Goal: Task Accomplishment & Management: Use online tool/utility

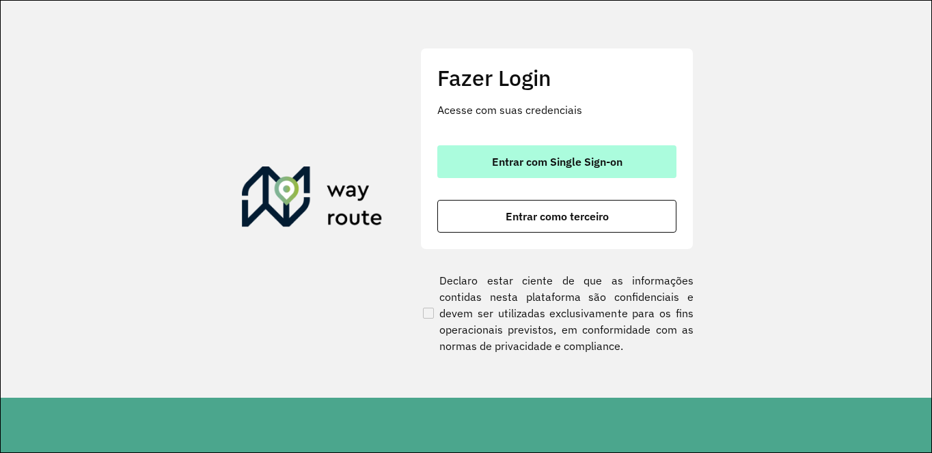
click at [492, 159] on span "Entrar com Single Sign-on" at bounding box center [557, 161] width 130 height 11
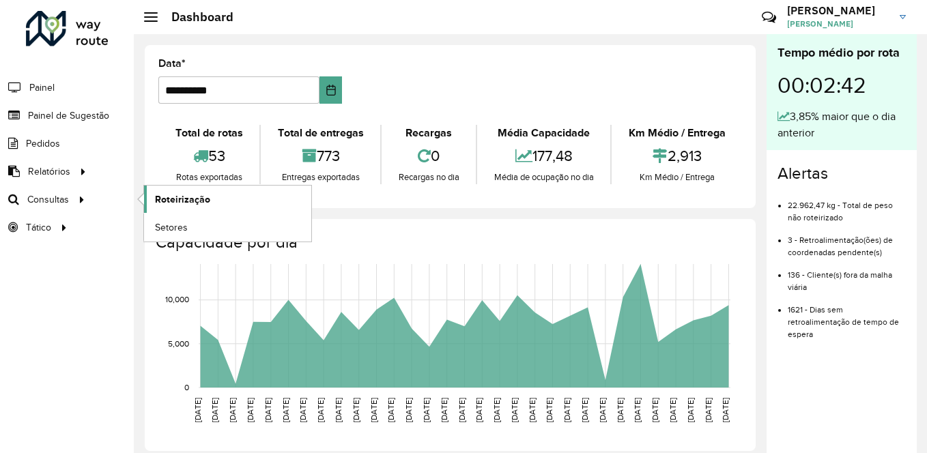
click at [166, 201] on span "Roteirização" at bounding box center [182, 200] width 55 height 14
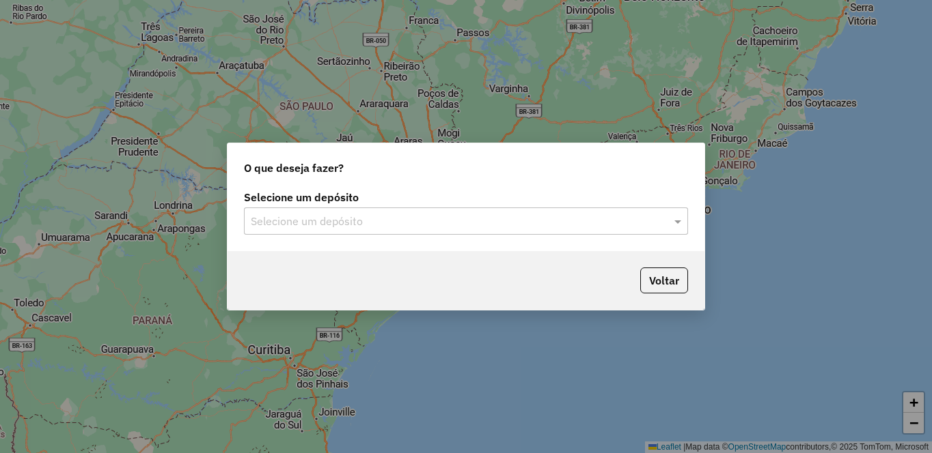
click at [345, 231] on div "Selecione um depósito" at bounding box center [466, 221] width 444 height 27
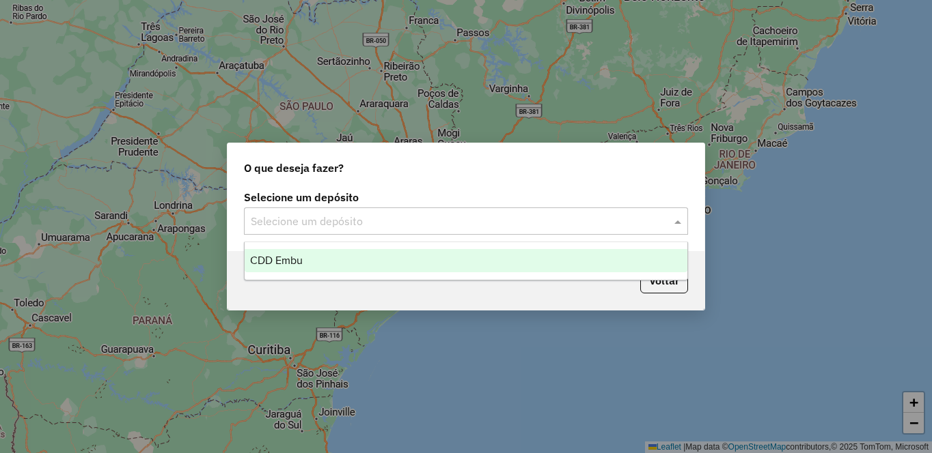
click at [305, 264] on div "CDD Embu" at bounding box center [466, 260] width 443 height 23
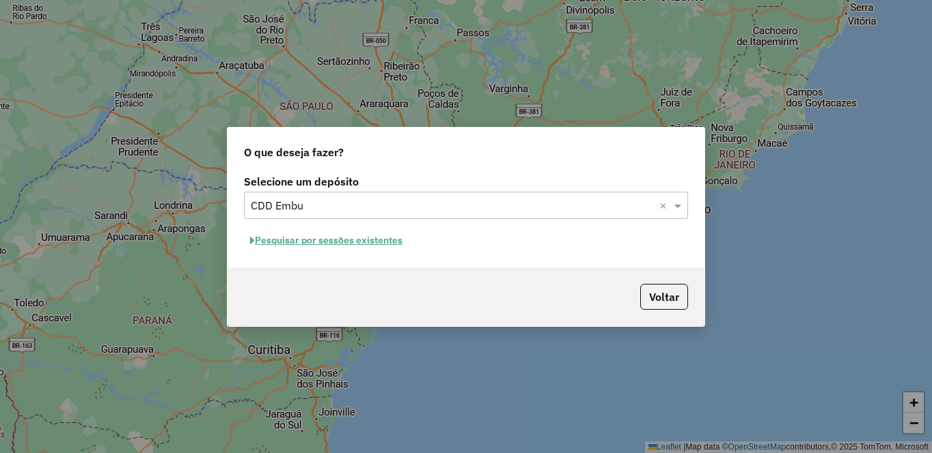
click at [308, 239] on button "Pesquisar por sessões existentes" at bounding box center [326, 240] width 165 height 21
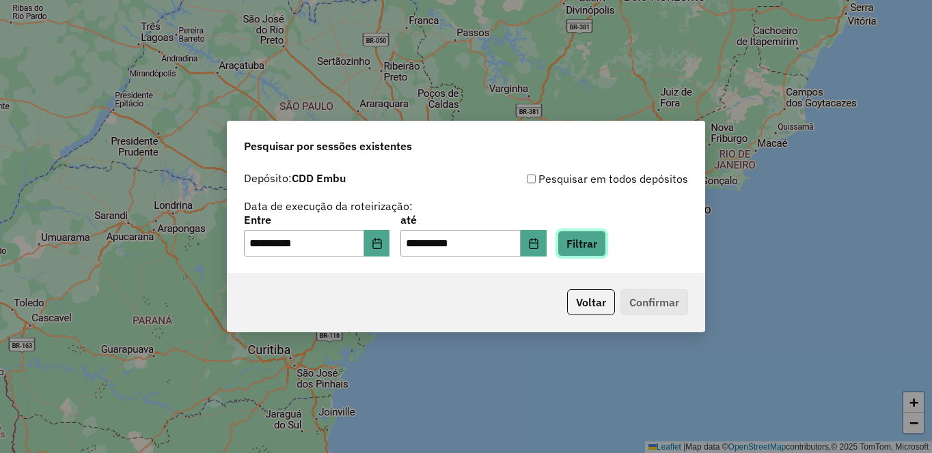
click at [606, 247] on button "Filtrar" at bounding box center [581, 244] width 48 height 26
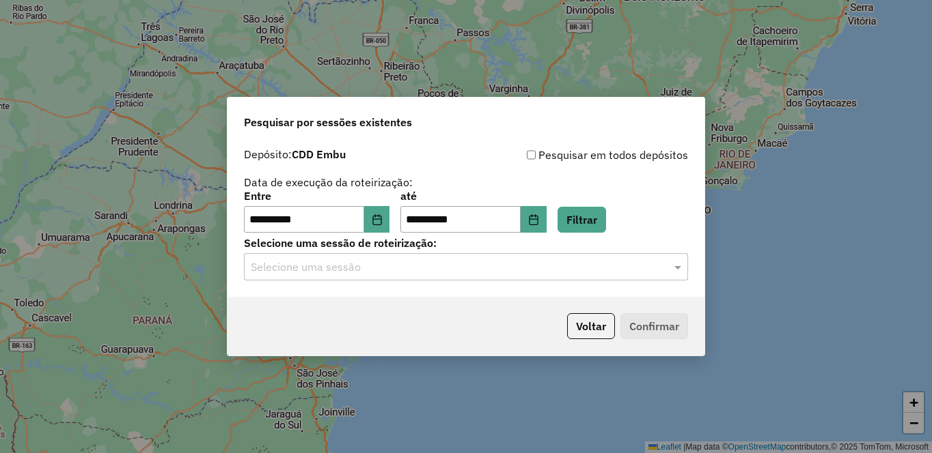
click at [281, 270] on input "text" at bounding box center [452, 268] width 403 height 16
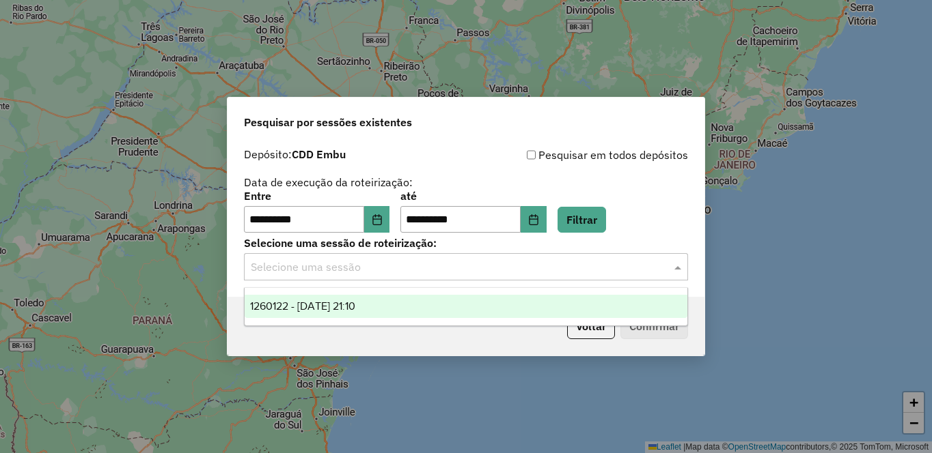
click at [273, 293] on ng-dropdown-panel "1260122 - 05/09/2025 21:10" at bounding box center [466, 307] width 444 height 39
click at [285, 300] on div "1260122 - 05/09/2025 21:10" at bounding box center [466, 306] width 443 height 23
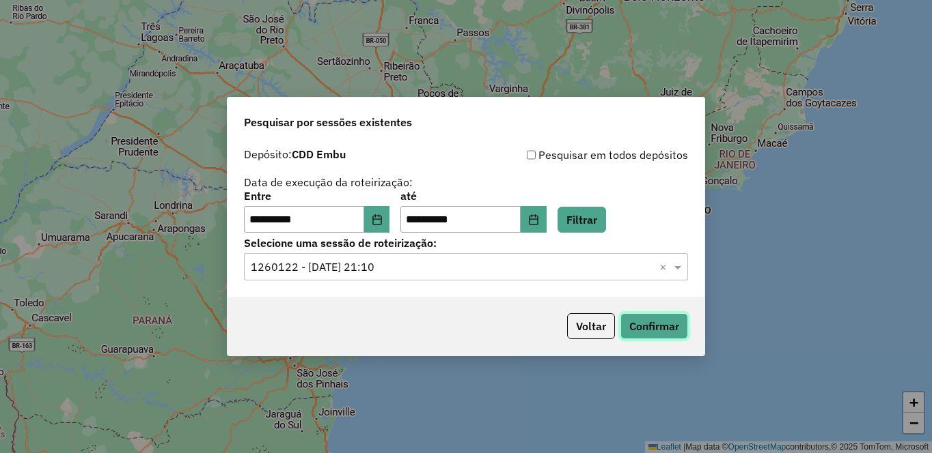
click at [645, 323] on button "Confirmar" at bounding box center [654, 326] width 68 height 26
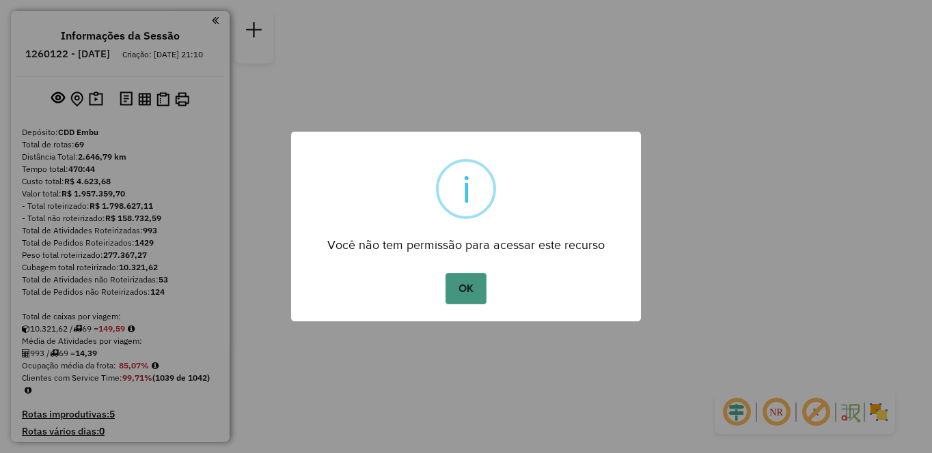
click at [472, 288] on button "OK" at bounding box center [465, 288] width 40 height 31
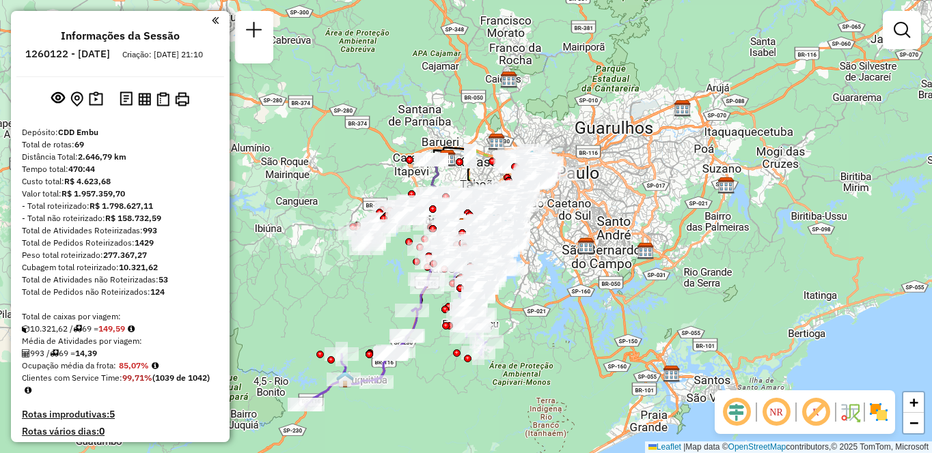
click at [871, 419] on img at bounding box center [878, 413] width 22 height 22
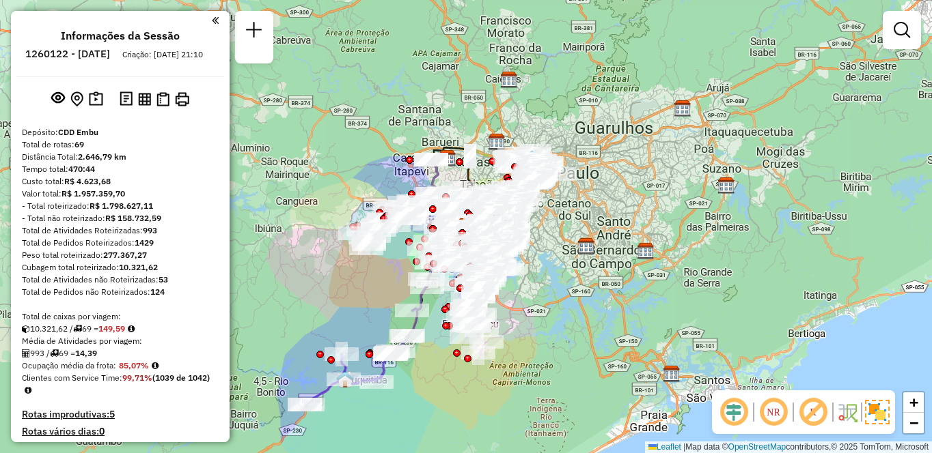
click at [764, 405] on em at bounding box center [773, 412] width 33 height 33
click at [811, 418] on em at bounding box center [812, 412] width 33 height 33
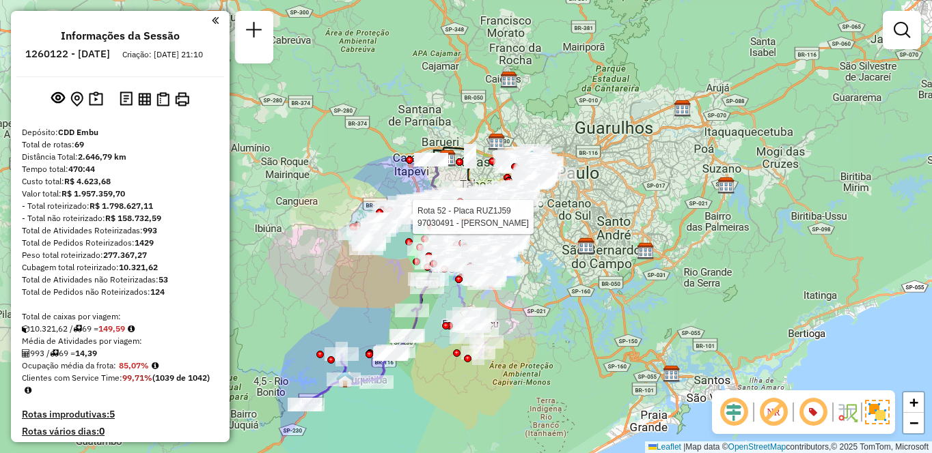
scroll to position [2186, 0]
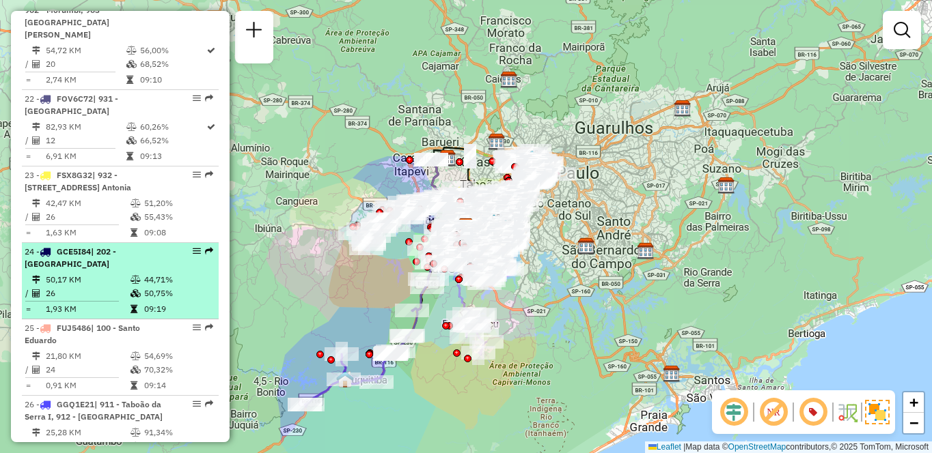
select select "**********"
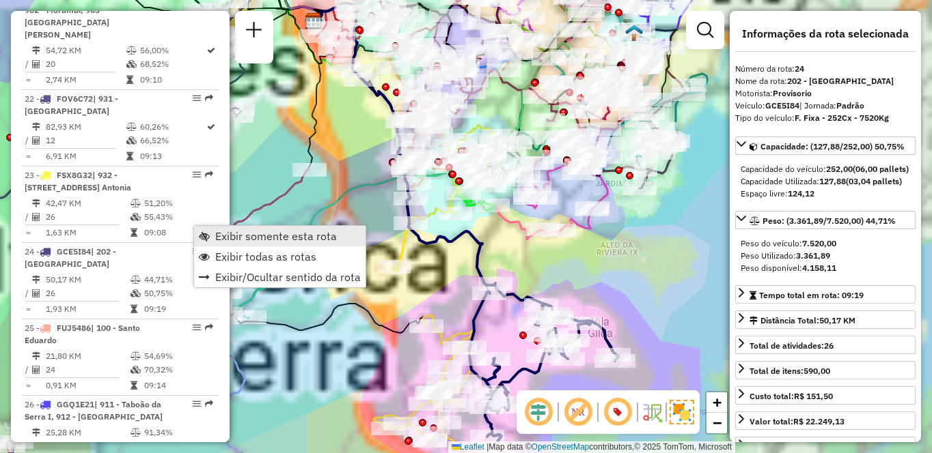
click at [235, 231] on span "Exibir somente esta rota" at bounding box center [276, 236] width 122 height 11
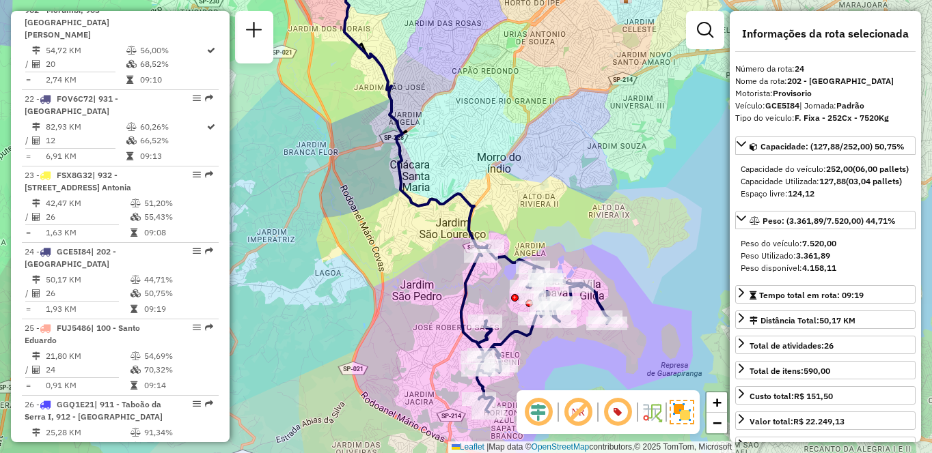
drag, startPoint x: 311, startPoint y: 271, endPoint x: 305, endPoint y: 229, distance: 42.2
click at [305, 229] on div "Janela de atendimento Grade de atendimento Capacidade Transportadoras Veículos …" at bounding box center [466, 226] width 932 height 453
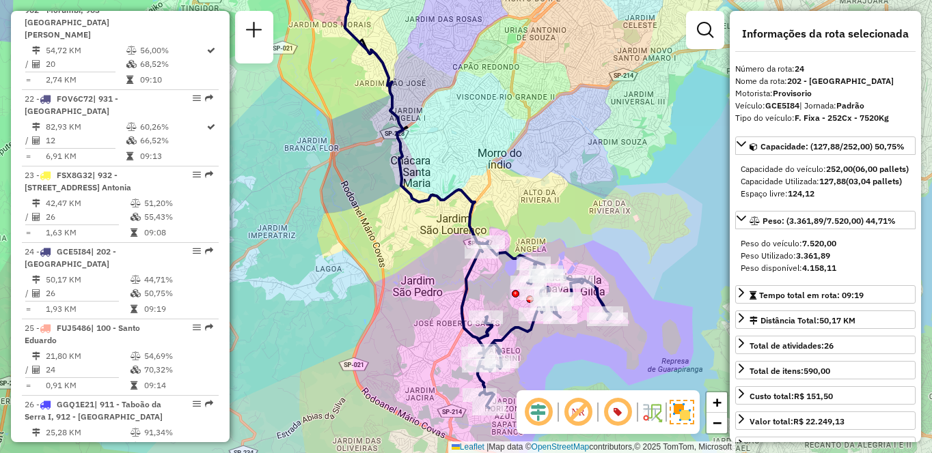
scroll to position [1702, 0]
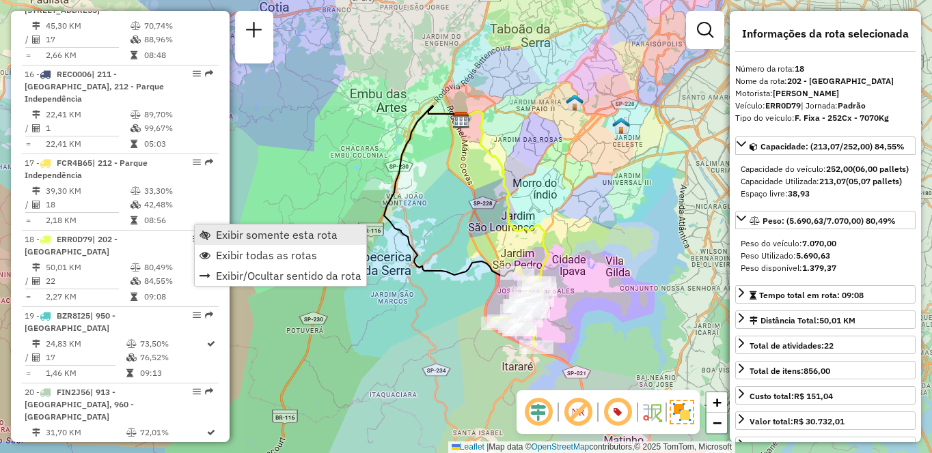
click at [237, 226] on link "Exibir somente esta rota" at bounding box center [280, 235] width 171 height 20
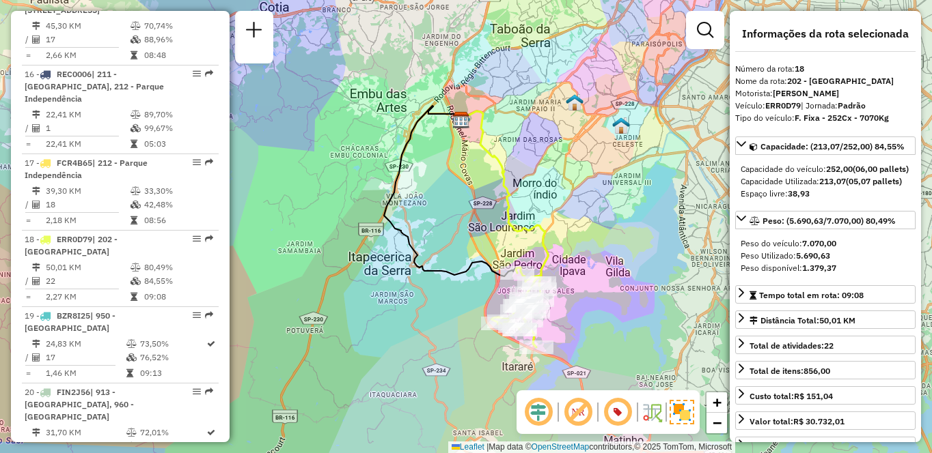
scroll to position [2797, 0]
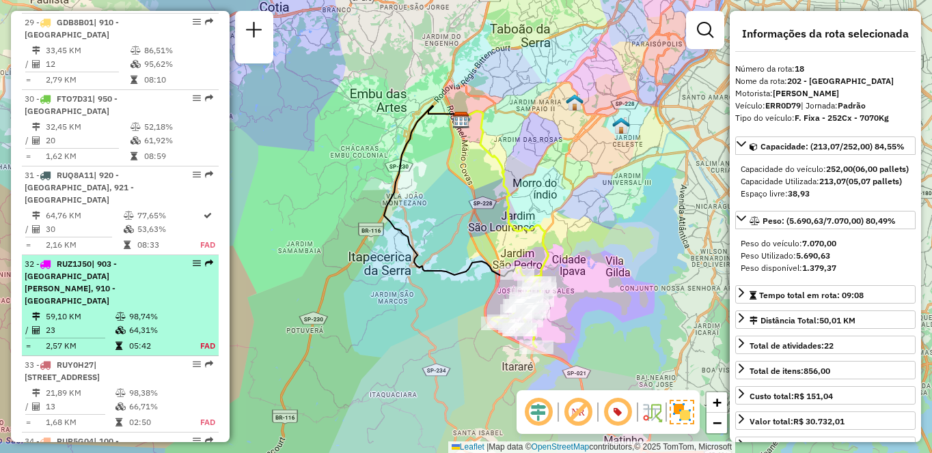
click at [57, 258] on div "32 - RUZ1J50 | 903 - Parque Luiz Carlos Prestes, 910 - Parque Ipê" at bounding box center [97, 282] width 145 height 49
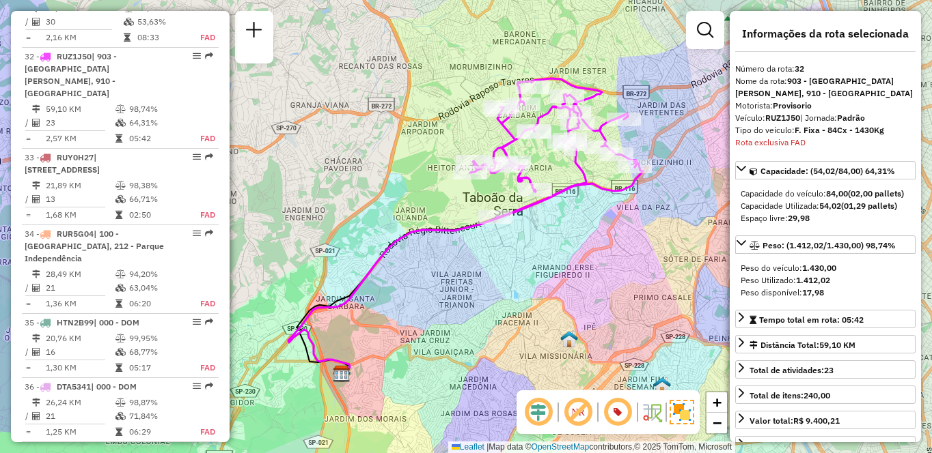
scroll to position [4315, 0]
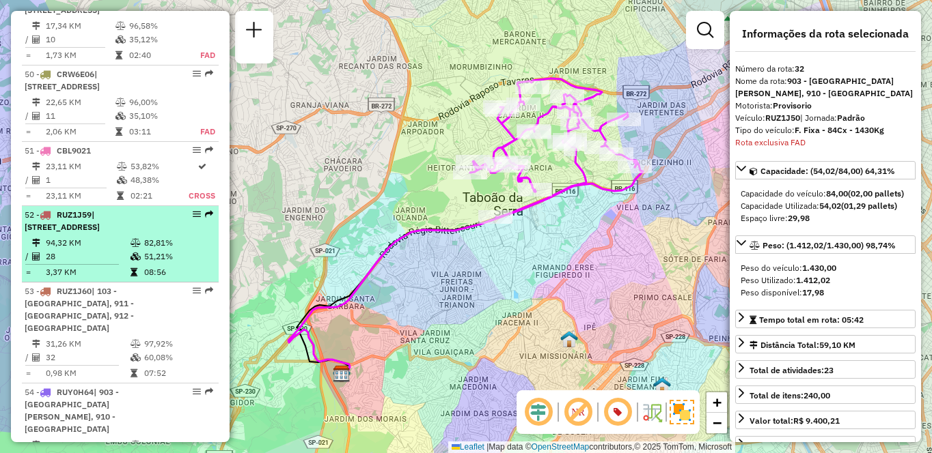
click at [68, 264] on td "28" at bounding box center [87, 257] width 85 height 14
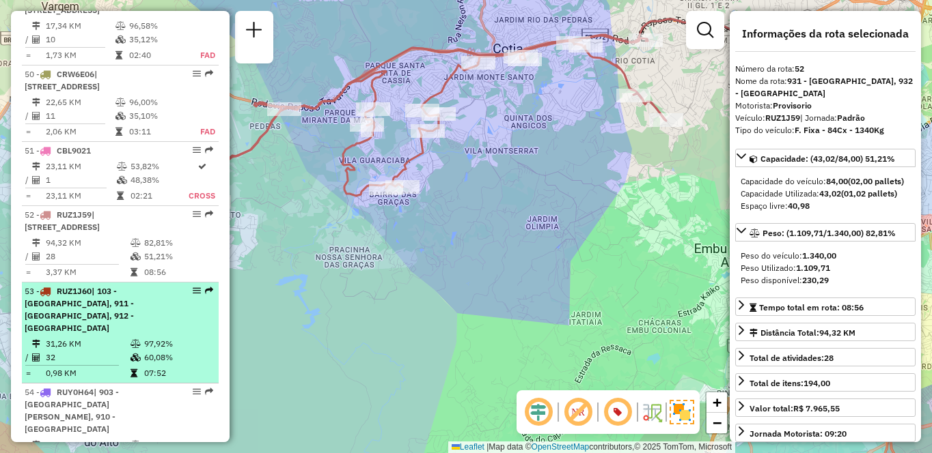
click at [85, 351] on td "32" at bounding box center [87, 358] width 85 height 14
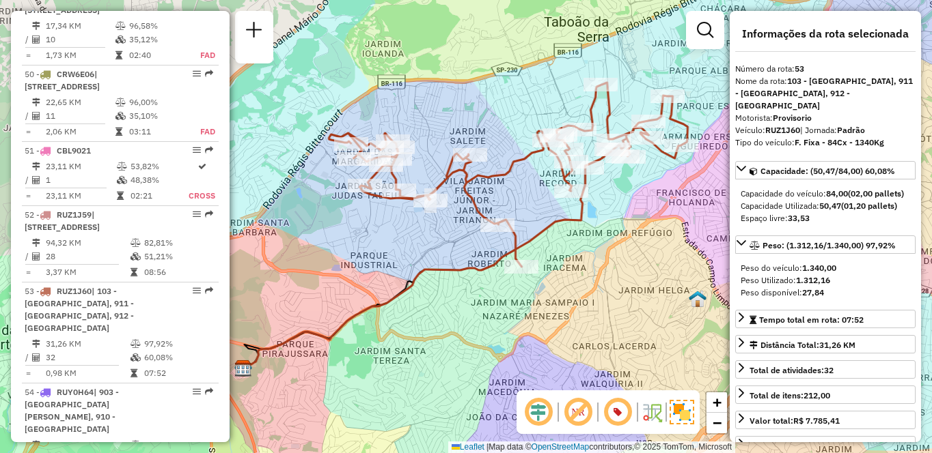
scroll to position [2886, 0]
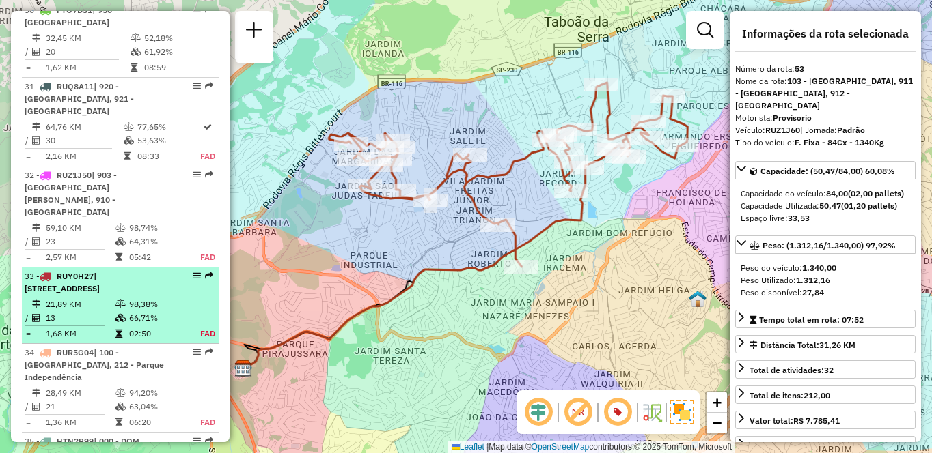
click at [89, 298] on td "21,89 KM" at bounding box center [80, 305] width 70 height 14
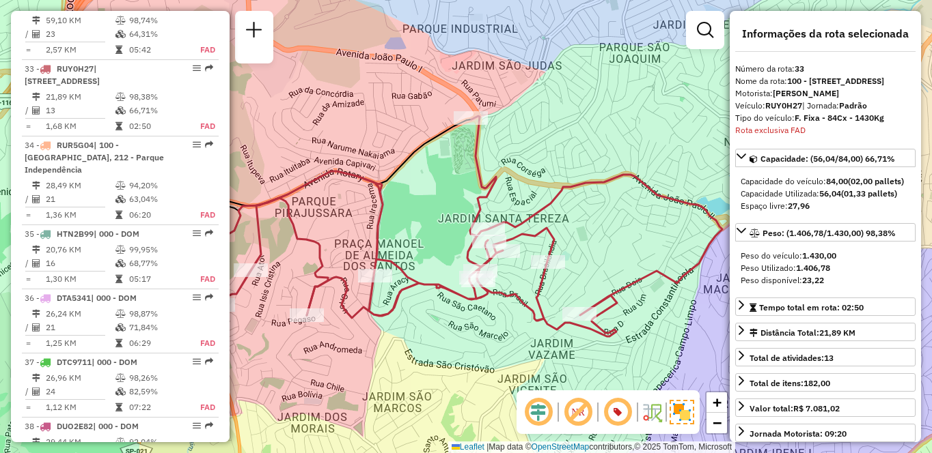
scroll to position [2721, 0]
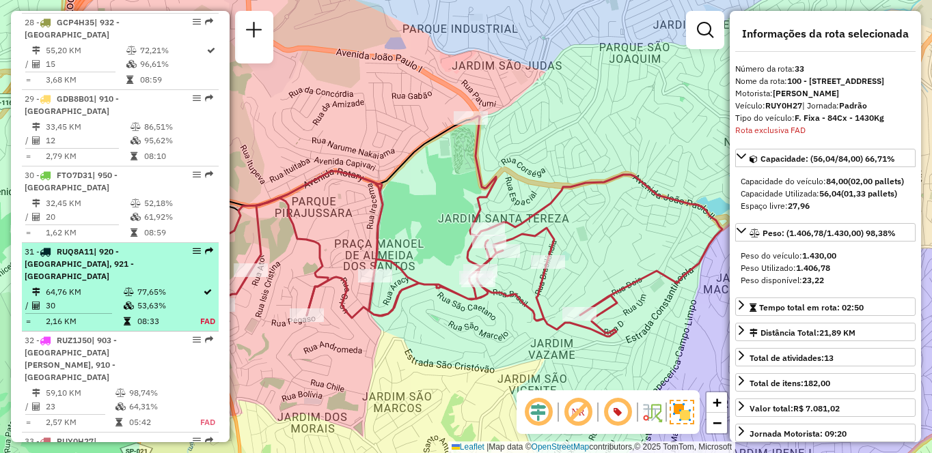
click at [89, 285] on td "64,76 KM" at bounding box center [84, 292] width 78 height 14
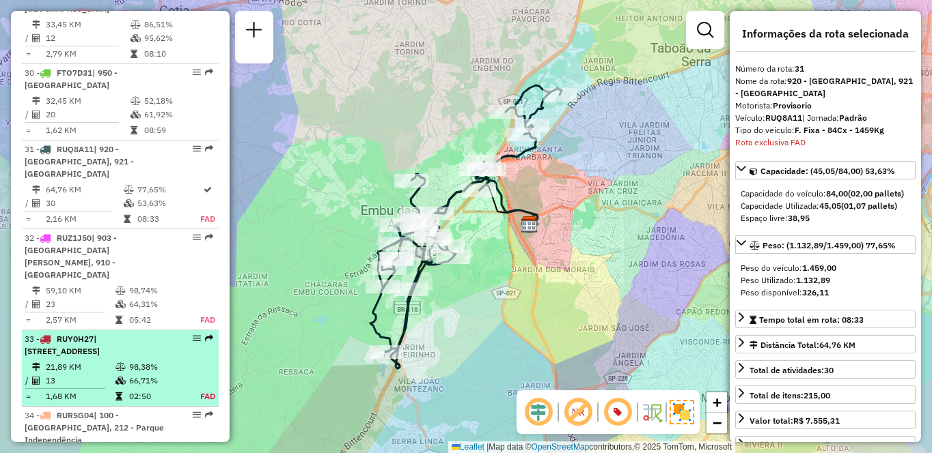
scroll to position [2929, 0]
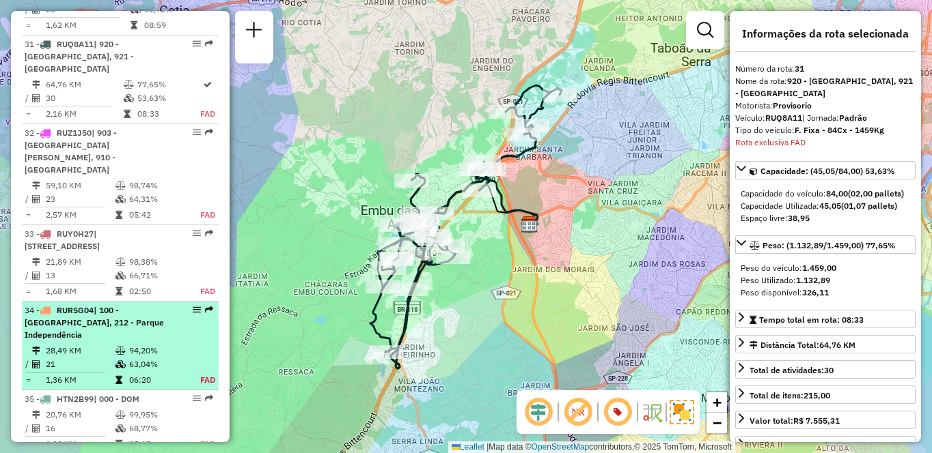
click at [101, 305] on span "| 100 - Santo Eduardo, 212 - Parque Independência" at bounding box center [94, 322] width 139 height 35
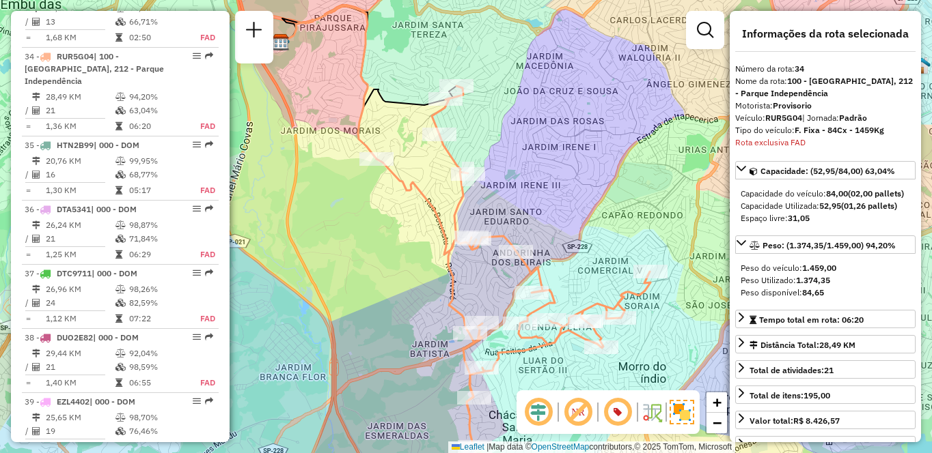
scroll to position [4480, 0]
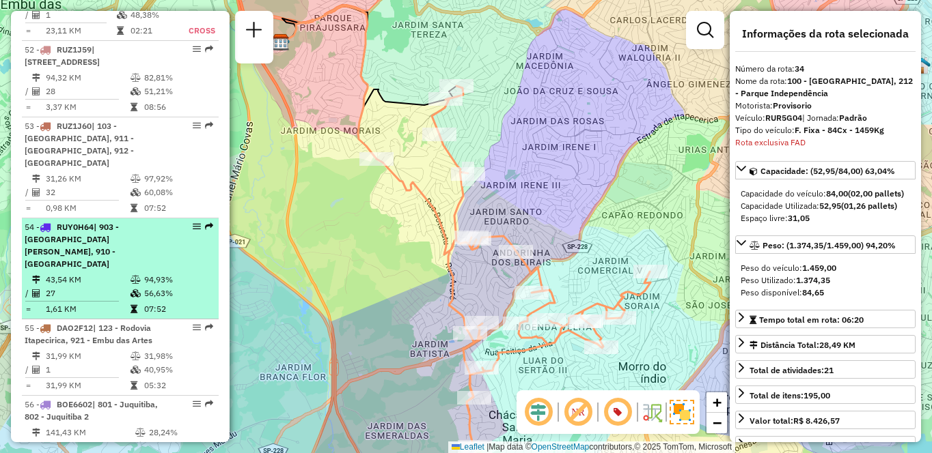
click at [97, 287] on td "27" at bounding box center [87, 294] width 85 height 14
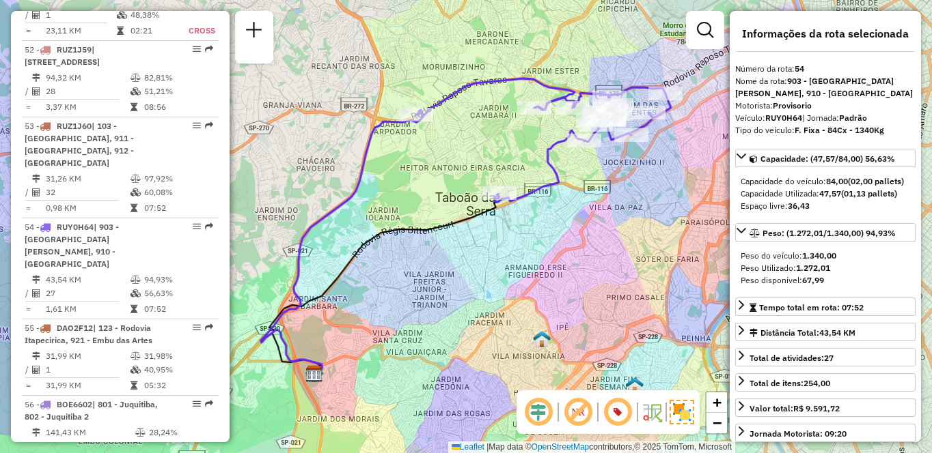
scroll to position [1931, 0]
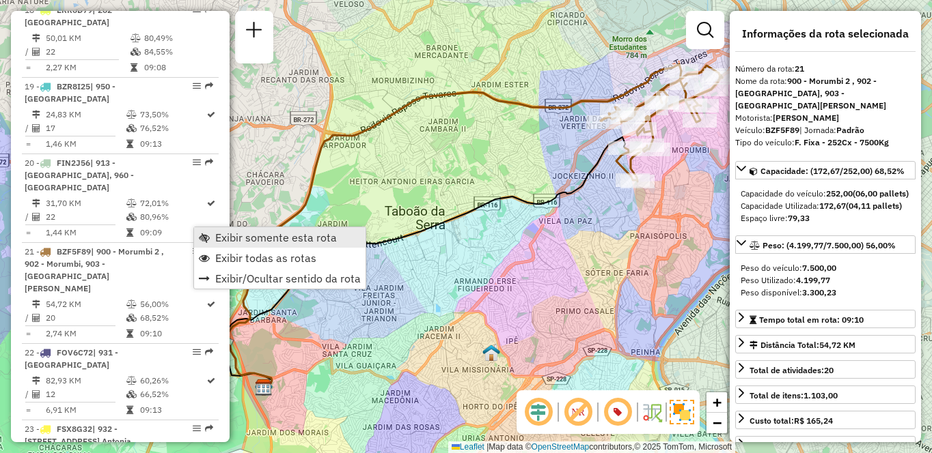
click at [234, 234] on span "Exibir somente esta rota" at bounding box center [276, 237] width 122 height 11
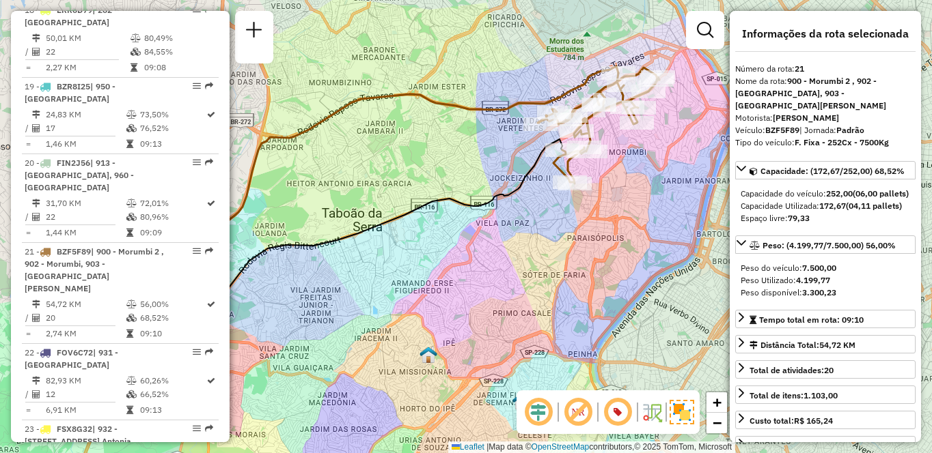
drag, startPoint x: 496, startPoint y: 141, endPoint x: 430, endPoint y: 141, distance: 66.3
click at [430, 141] on div "Janela de atendimento Grade de atendimento Capacidade Transportadoras Veículos …" at bounding box center [466, 226] width 932 height 453
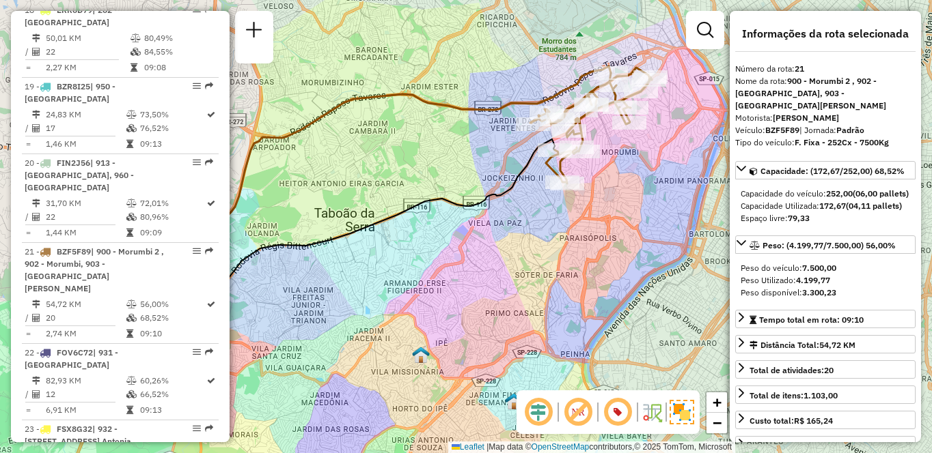
scroll to position [2491, 0]
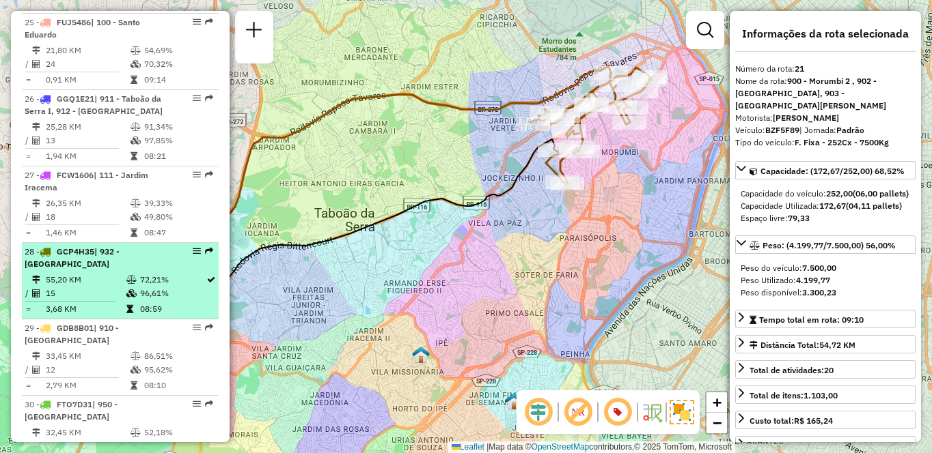
click at [153, 303] on td "08:59" at bounding box center [172, 310] width 66 height 14
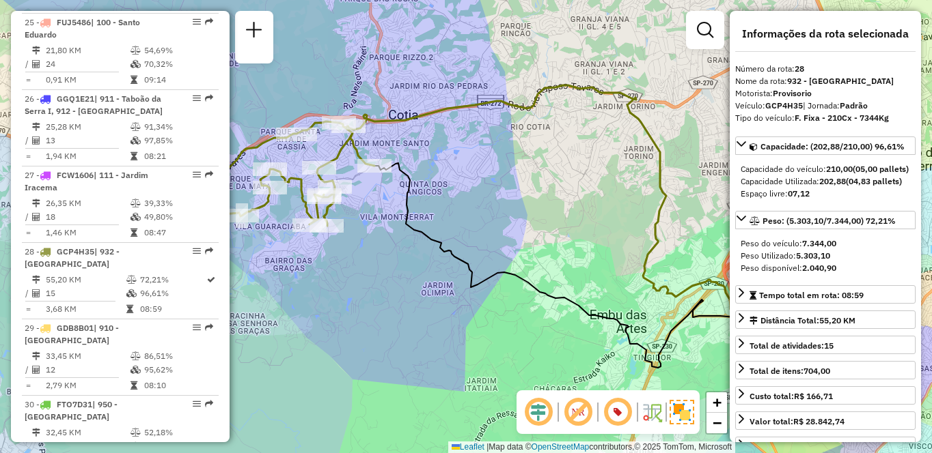
scroll to position [2020, 0]
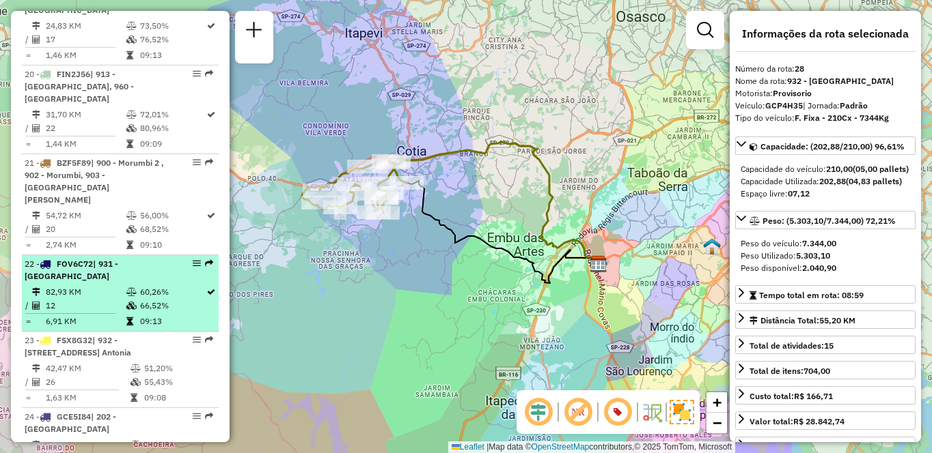
click at [150, 315] on td "09:13" at bounding box center [172, 322] width 66 height 14
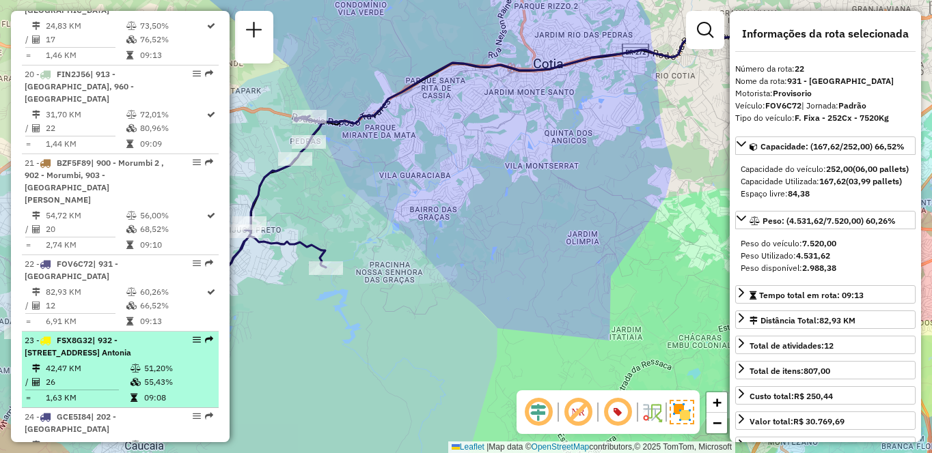
click at [33, 335] on div "23 - FSX8G32 | 932 - Jardim Passárgada, 933 - Vila Santo Antonia" at bounding box center [97, 347] width 145 height 25
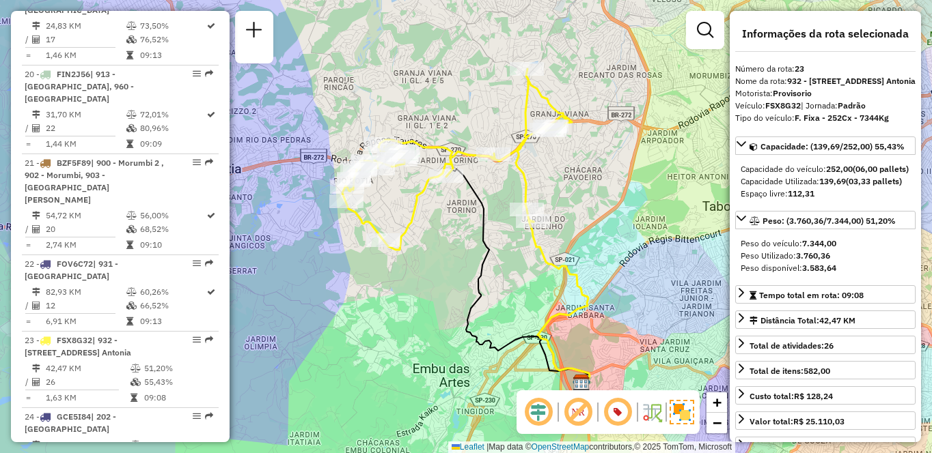
scroll to position [352, 0]
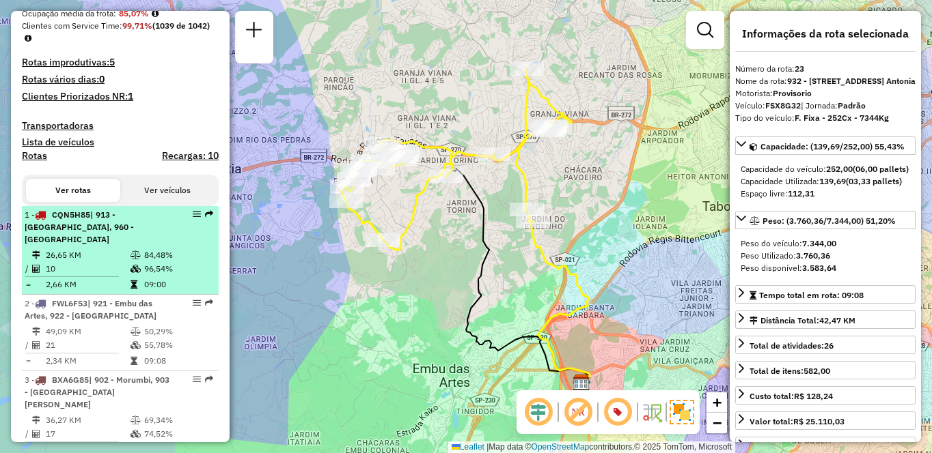
click at [143, 250] on td "84,48%" at bounding box center [177, 256] width 69 height 14
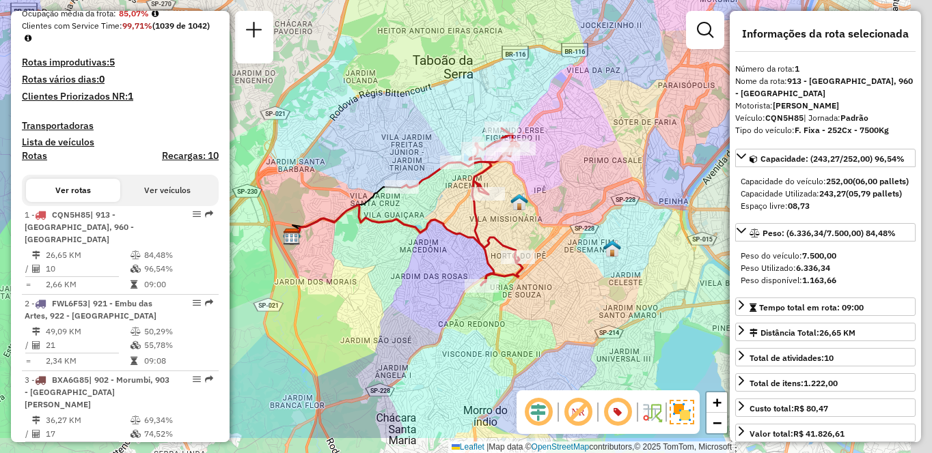
drag, startPoint x: 527, startPoint y: 318, endPoint x: 353, endPoint y: 266, distance: 181.1
click at [353, 266] on div "Janela de atendimento Grade de atendimento Capacidade Transportadoras Veículos …" at bounding box center [466, 226] width 932 height 453
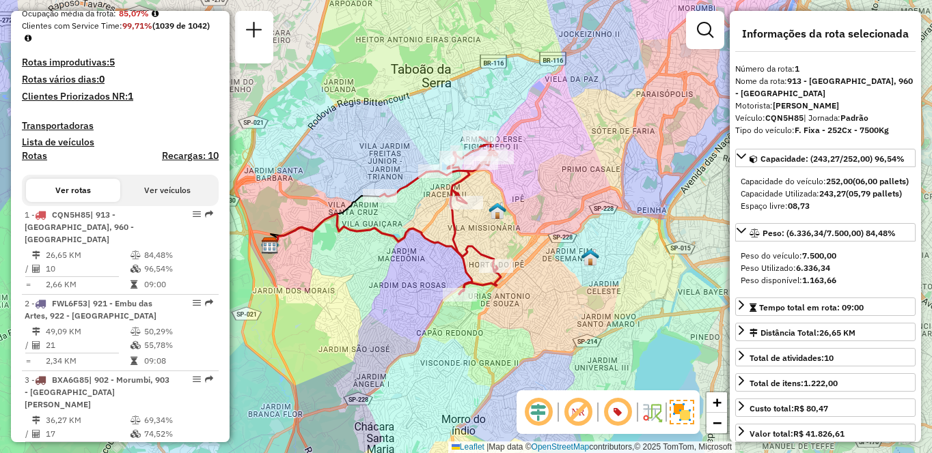
scroll to position [1625, 0]
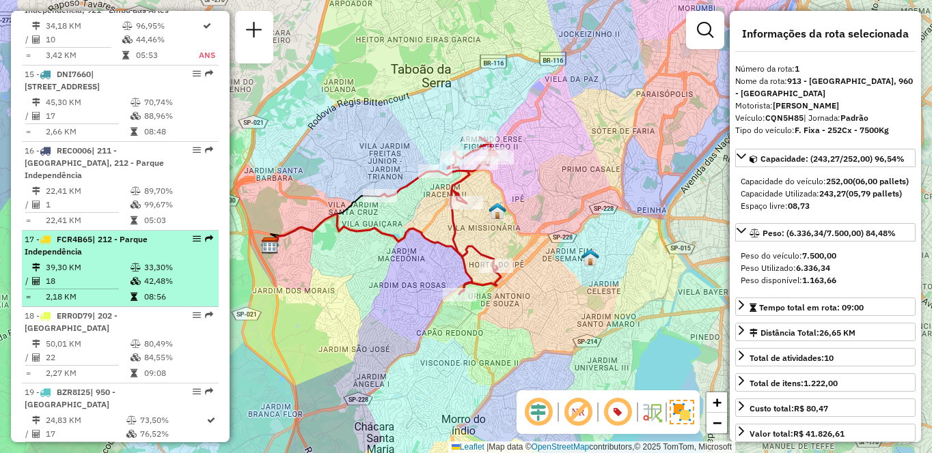
click at [115, 261] on td "39,30 KM" at bounding box center [87, 268] width 85 height 14
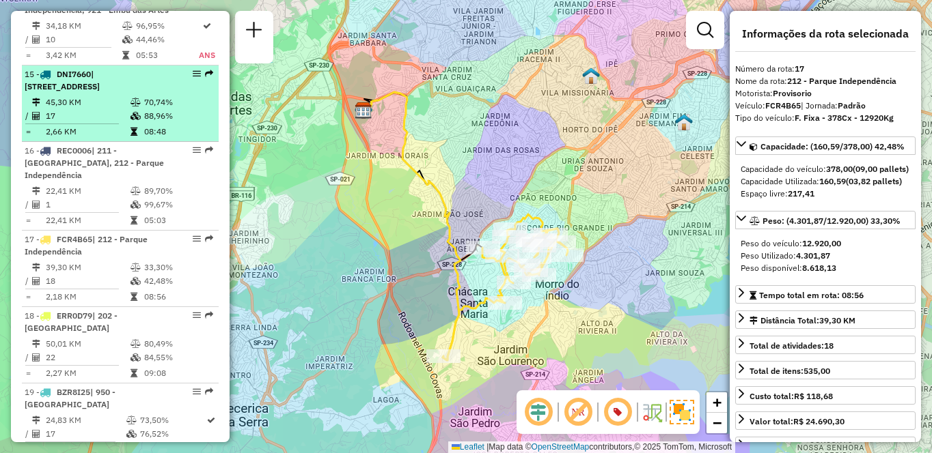
click at [133, 82] on li "15 - DNI7660 | 941 - Jardim São Luiz, 942 - Jardim Copacabana 45,30 KM 70,74% /…" at bounding box center [120, 104] width 197 height 76
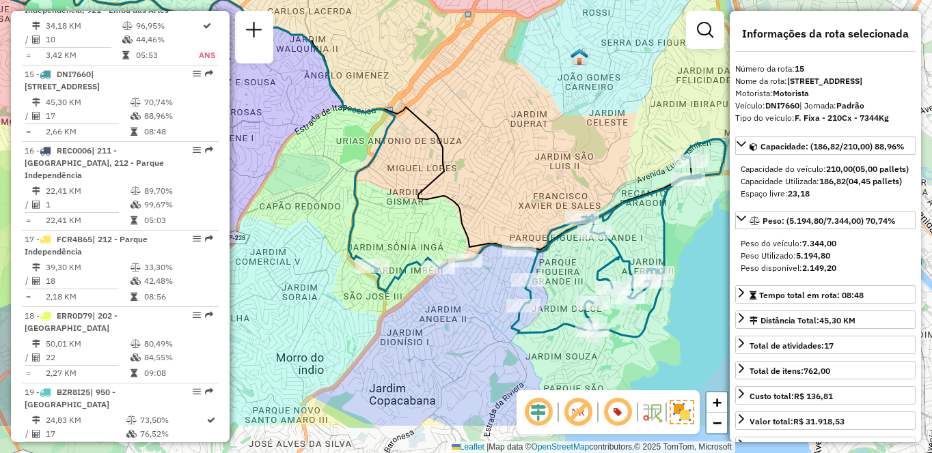
drag, startPoint x: 600, startPoint y: 247, endPoint x: 467, endPoint y: 176, distance: 150.7
click at [467, 176] on div "Janela de atendimento Grade de atendimento Capacidade Transportadoras Veículos …" at bounding box center [466, 226] width 932 height 453
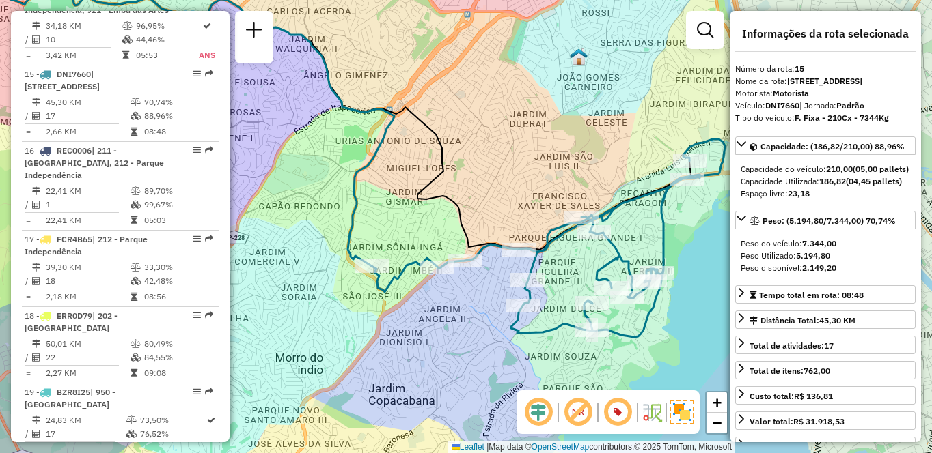
scroll to position [912, 0]
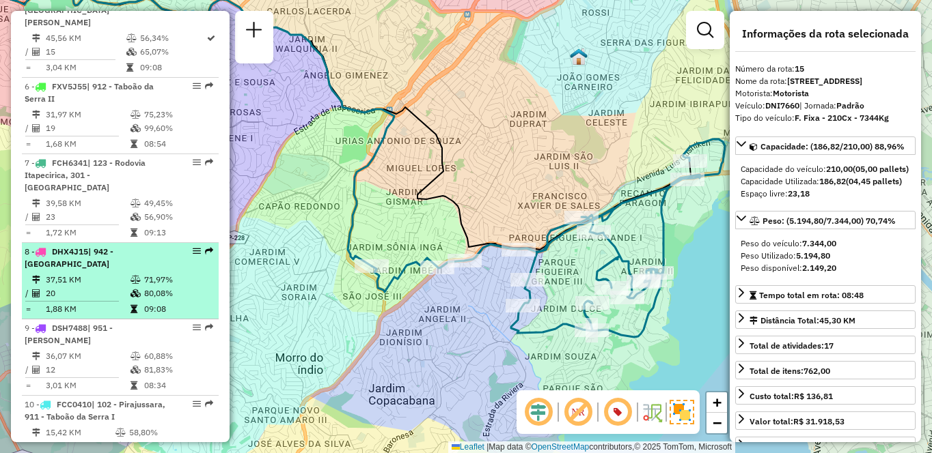
click at [105, 287] on td "20" at bounding box center [87, 294] width 85 height 14
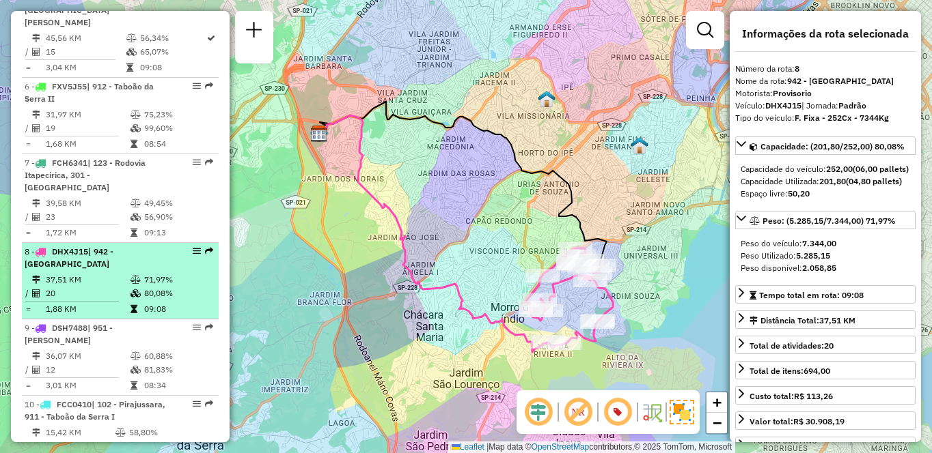
scroll to position [1702, 0]
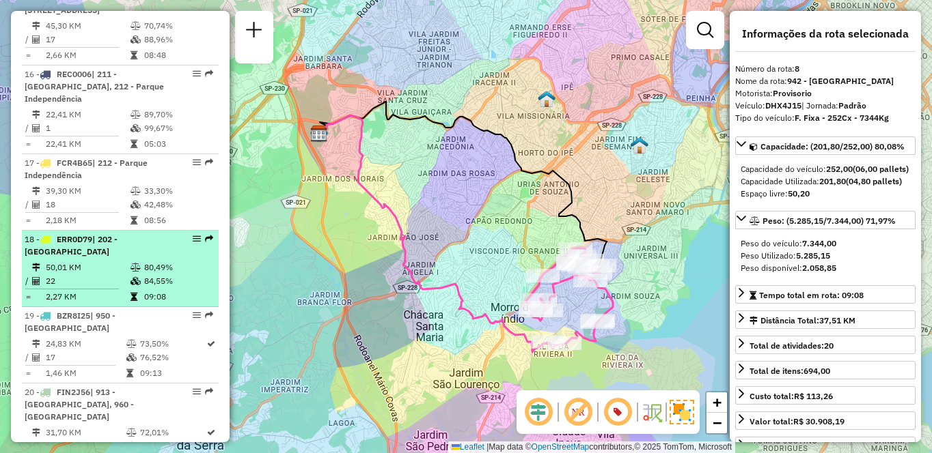
click at [107, 275] on td "22" at bounding box center [87, 282] width 85 height 14
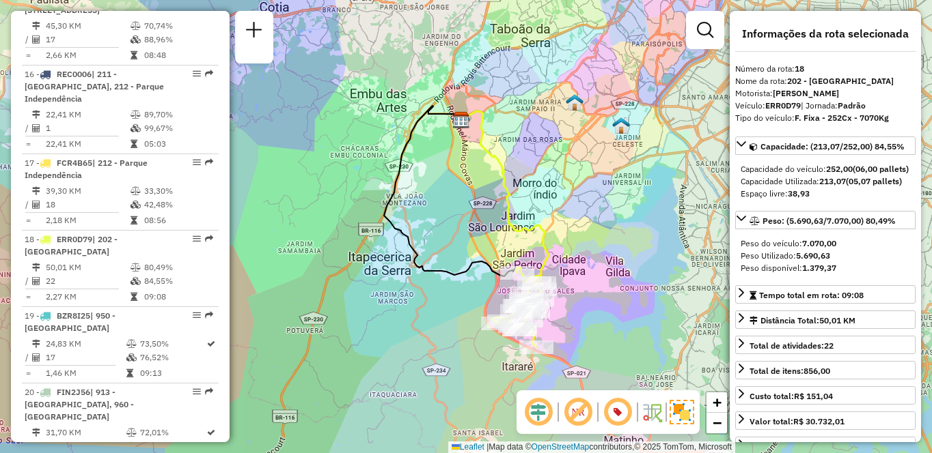
scroll to position [2186, 0]
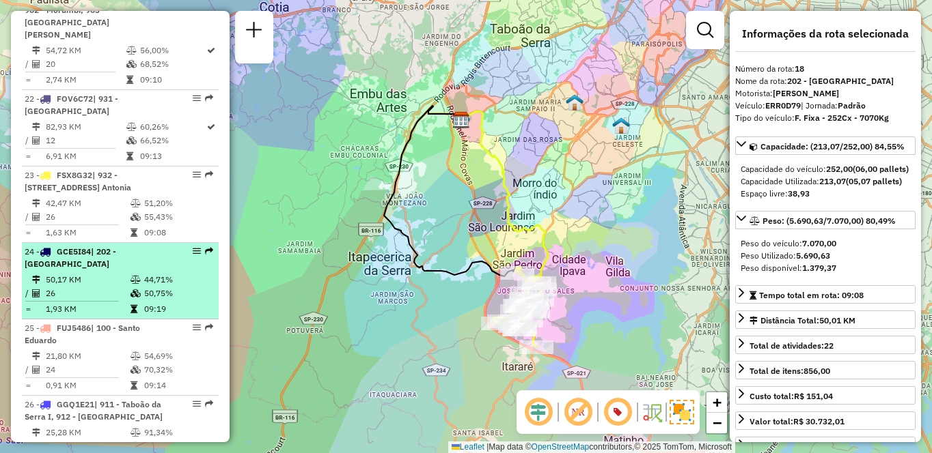
click at [72, 247] on li "24 - GCE5I84 | 202 - Jardim Aracati 50,17 KM 44,71% / 26 50,75% = 1,93 KM 09:19" at bounding box center [120, 281] width 197 height 76
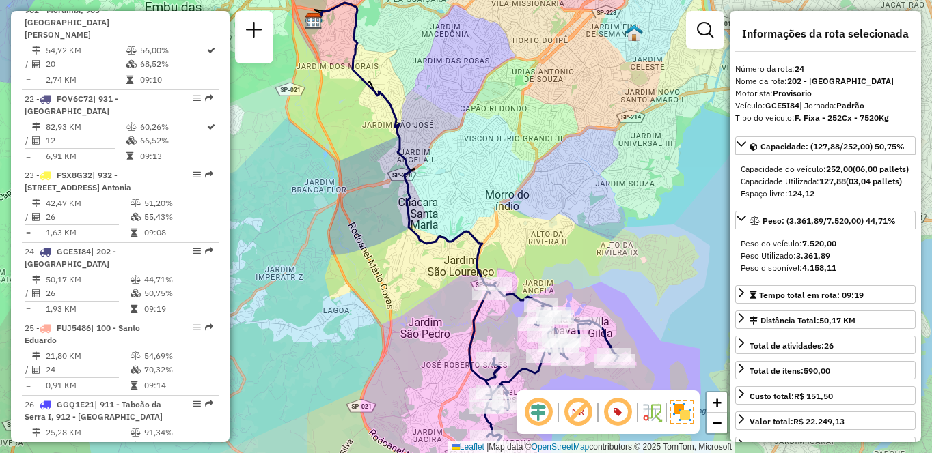
scroll to position [4722, 0]
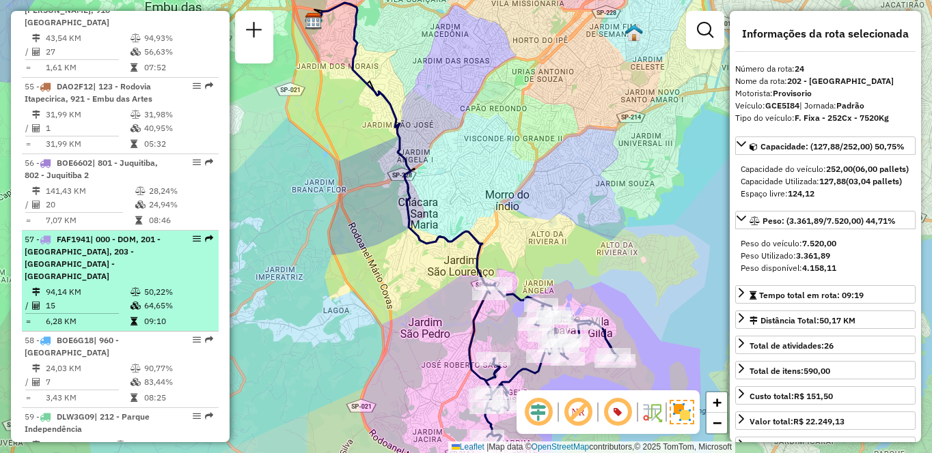
click at [94, 285] on td "94,14 KM" at bounding box center [87, 292] width 85 height 14
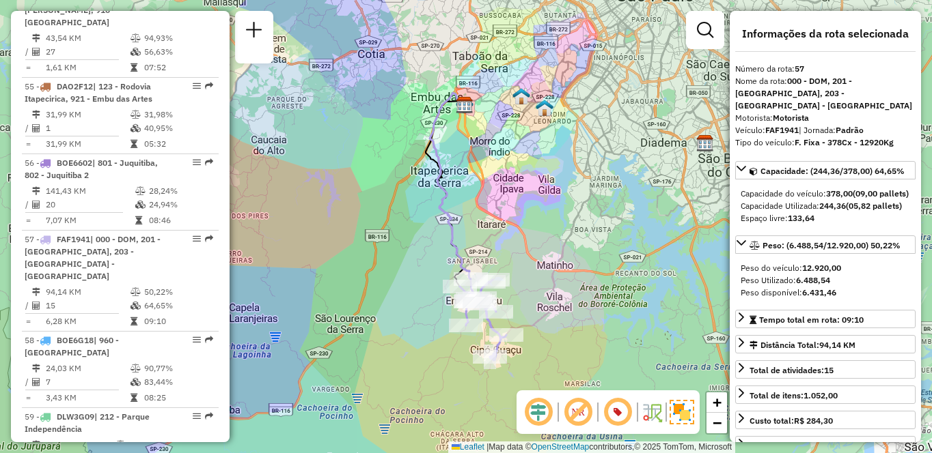
scroll to position [2262, 0]
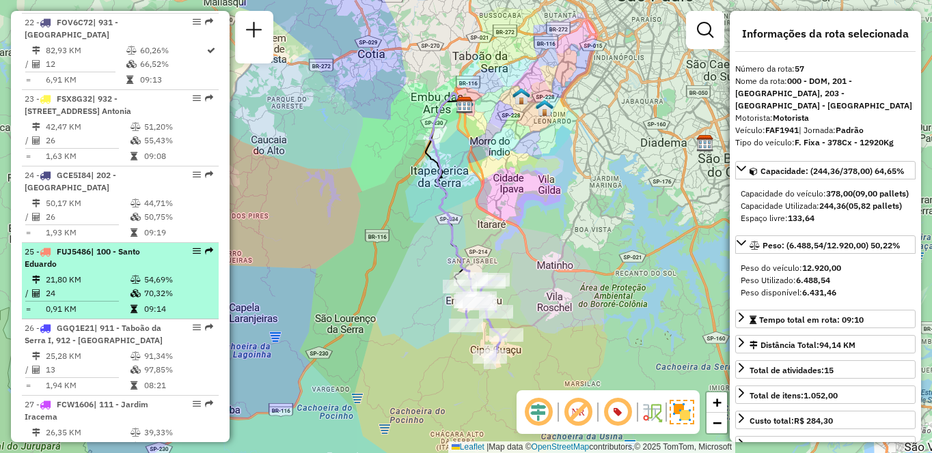
click at [158, 273] on td "54,69%" at bounding box center [177, 280] width 69 height 14
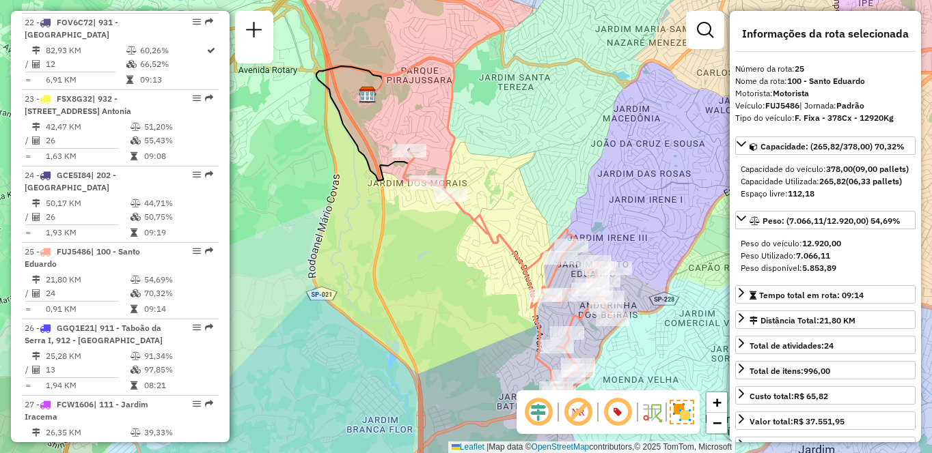
scroll to position [2644, 0]
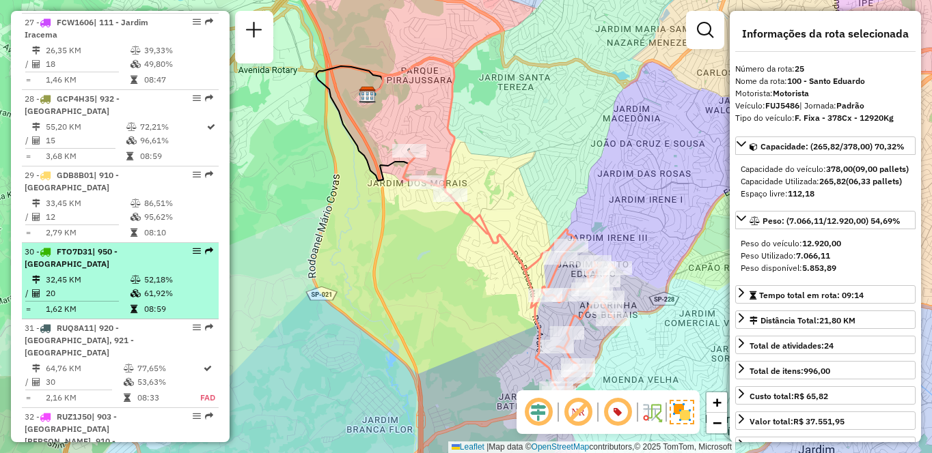
click at [85, 273] on td "32,45 KM" at bounding box center [87, 280] width 85 height 14
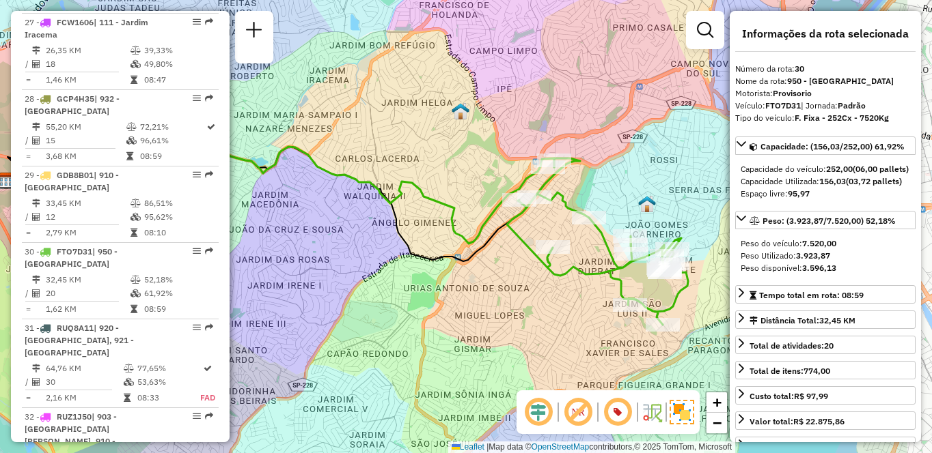
drag, startPoint x: 554, startPoint y: 185, endPoint x: 434, endPoint y: 179, distance: 120.4
click at [434, 179] on div "Janela de atendimento Grade de atendimento Capacidade Transportadoras Veículos …" at bounding box center [466, 226] width 932 height 453
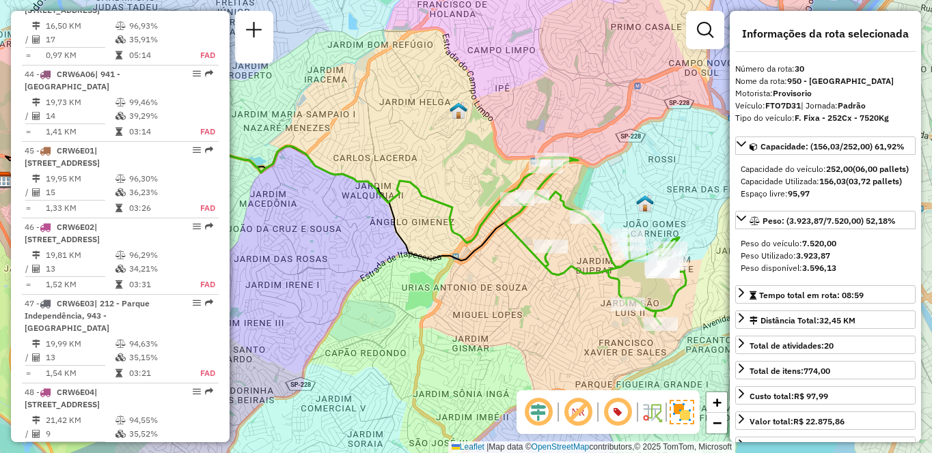
scroll to position [1778, 0]
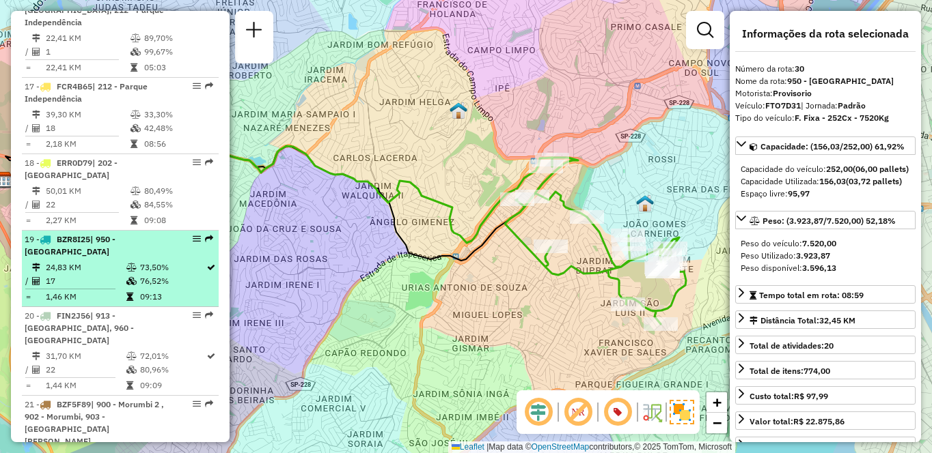
click at [145, 275] on td "76,52%" at bounding box center [172, 282] width 66 height 14
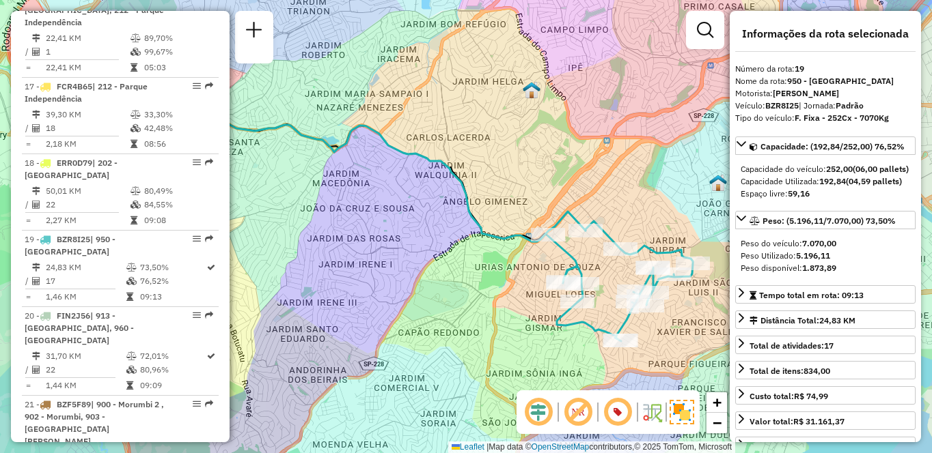
drag, startPoint x: 514, startPoint y: 274, endPoint x: 423, endPoint y: 265, distance: 91.3
click at [423, 265] on div "Janela de atendimento Grade de atendimento Capacidade Transportadoras Veículos …" at bounding box center [466, 226] width 932 height 453
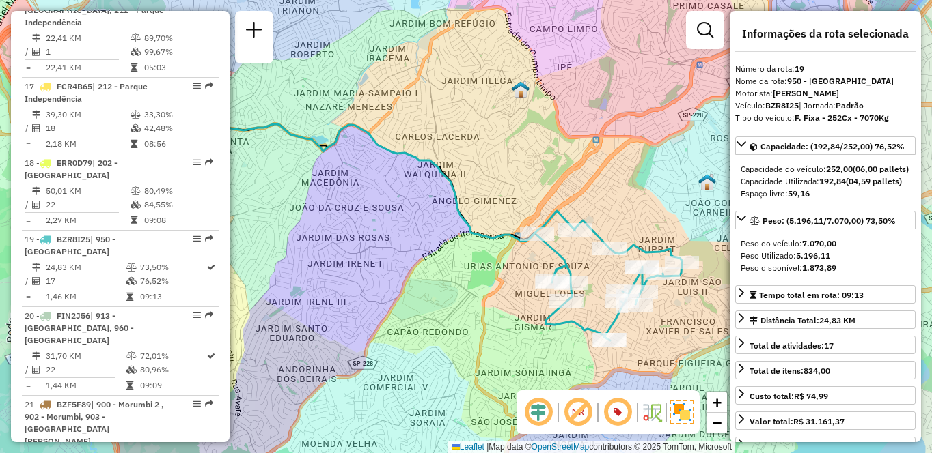
scroll to position [824, 0]
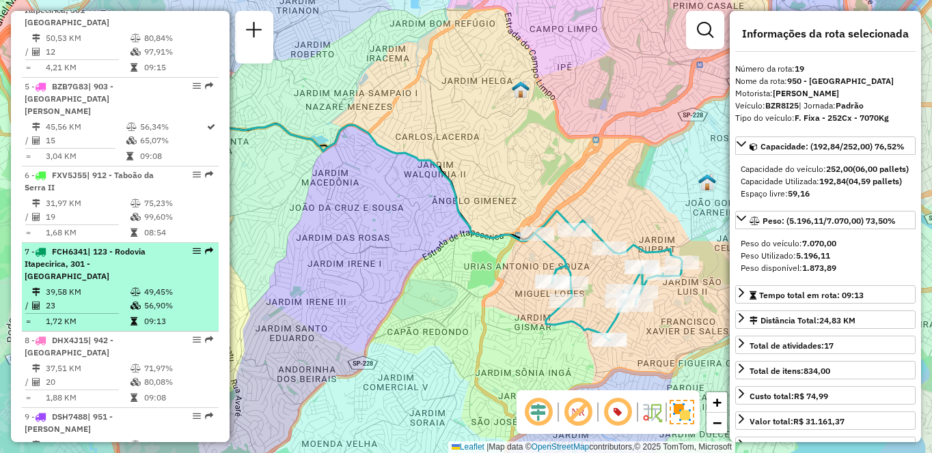
click at [168, 246] on div "7 - FCH6341 | 123 - Rodovia Itapecirica, 301 - Itapecirica da Serra" at bounding box center [120, 264] width 191 height 37
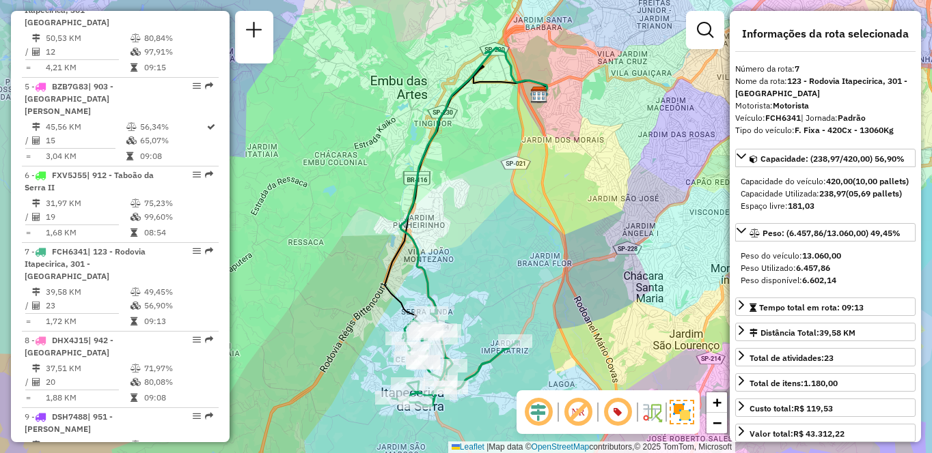
scroll to position [429, 0]
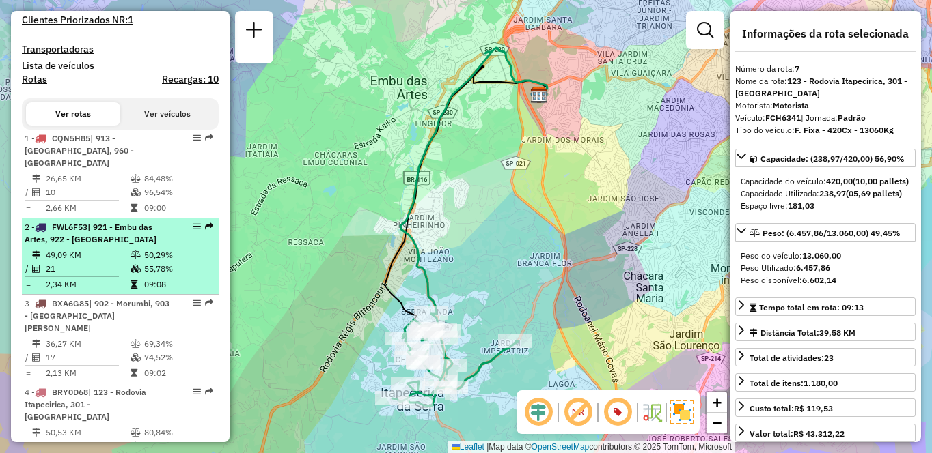
click at [111, 262] on td "21" at bounding box center [87, 269] width 85 height 14
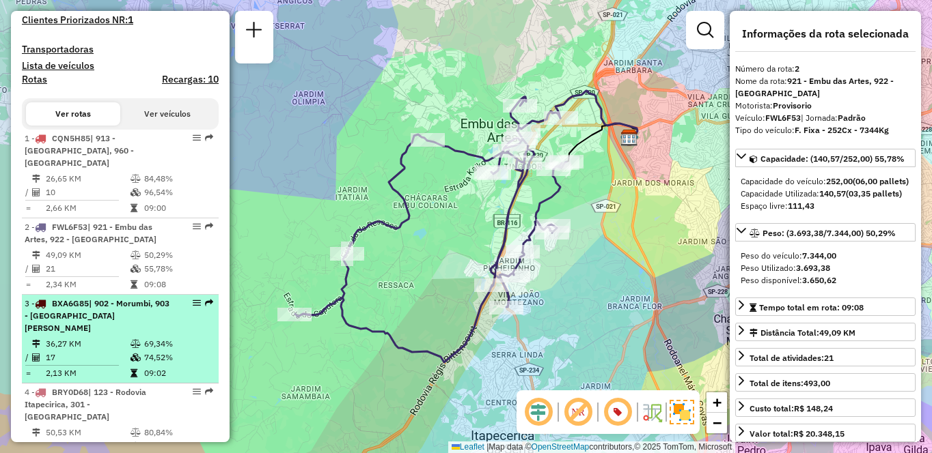
click at [98, 313] on span "| 902 - Morumbi, 903 - Parque Luiz Carlos Prestes" at bounding box center [97, 315] width 145 height 35
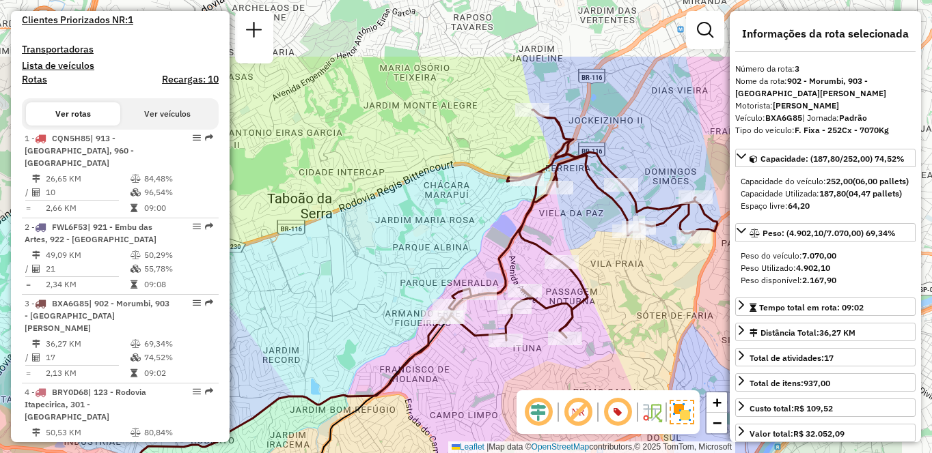
drag, startPoint x: 385, startPoint y: 196, endPoint x: 262, endPoint y: 298, distance: 160.1
click at [262, 298] on div "Janela de atendimento Grade de atendimento Capacidade Transportadoras Veículos …" at bounding box center [466, 226] width 932 height 453
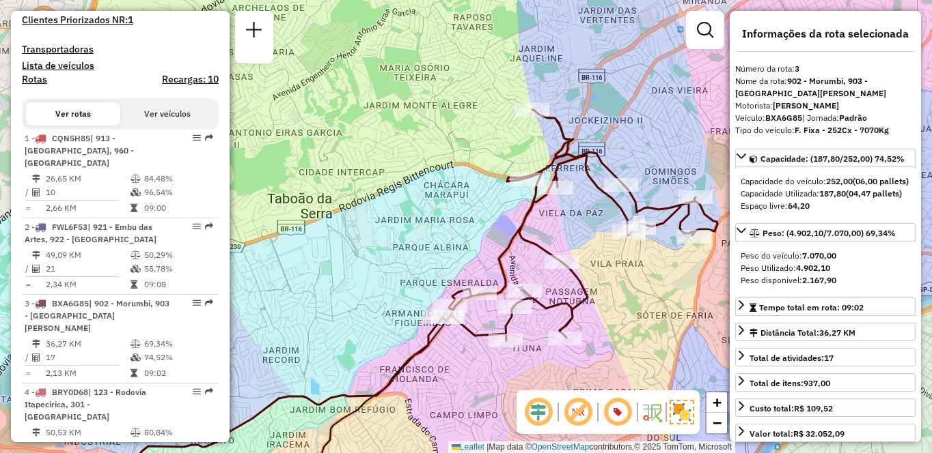
scroll to position [747, 0]
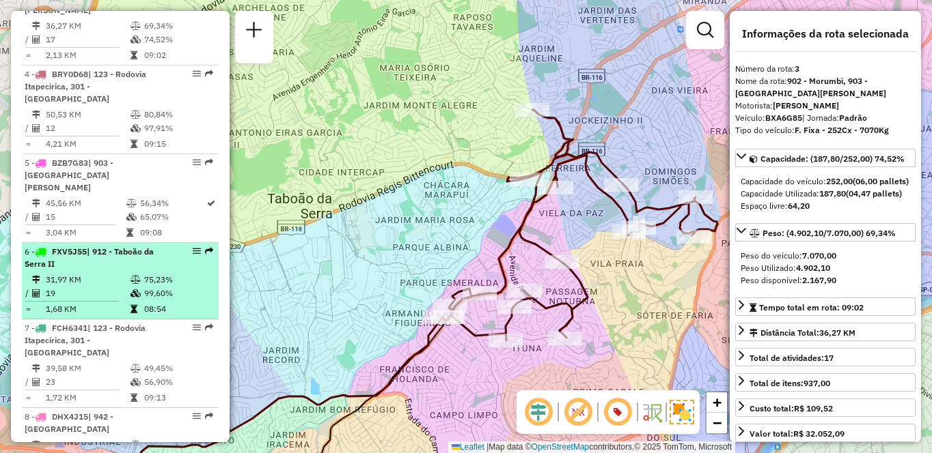
click at [90, 303] on td "1,68 KM" at bounding box center [87, 310] width 85 height 14
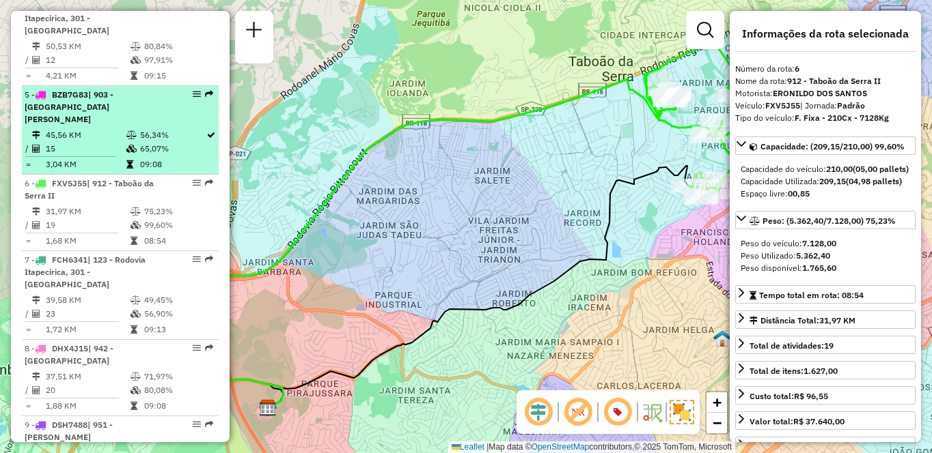
scroll to position [611, 0]
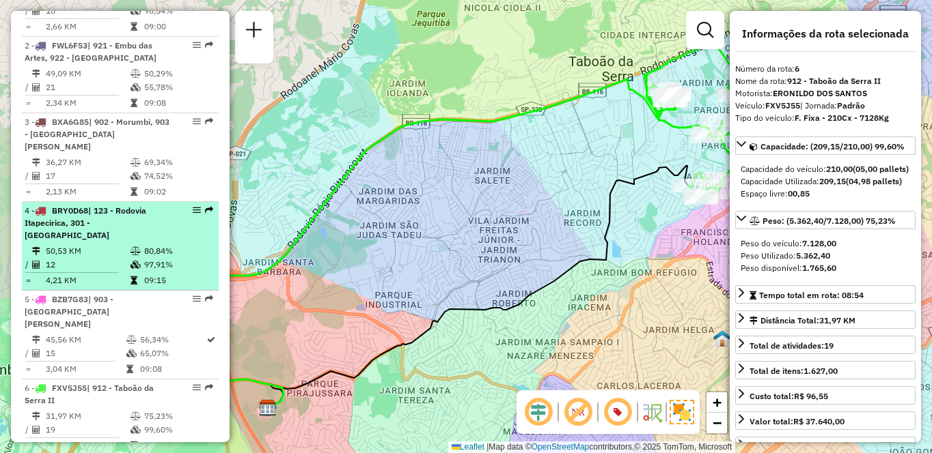
click at [94, 218] on div "4 - BRY0D68 | 123 - Rodovia Itapecirica, 301 - Itapecirica da Serra" at bounding box center [97, 223] width 145 height 37
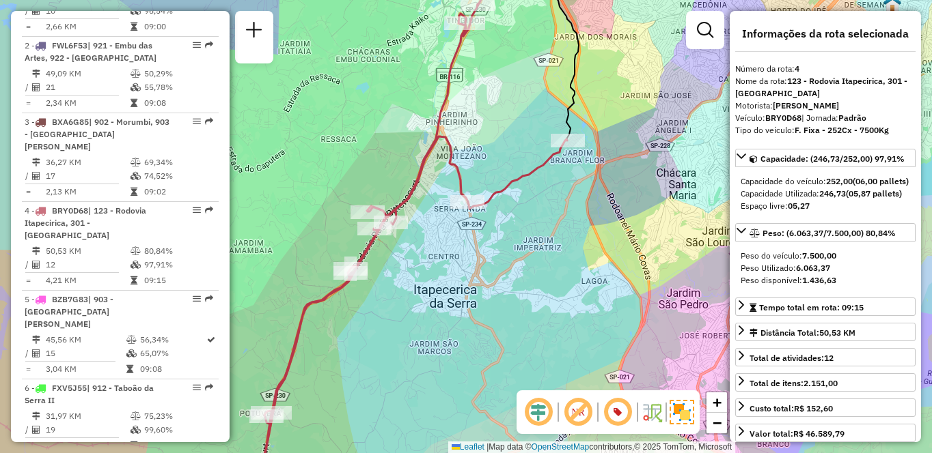
drag, startPoint x: 423, startPoint y: 285, endPoint x: 456, endPoint y: 311, distance: 41.4
click at [456, 311] on div "Janela de atendimento Grade de atendimento Capacidade Transportadoras Veículos …" at bounding box center [466, 226] width 932 height 453
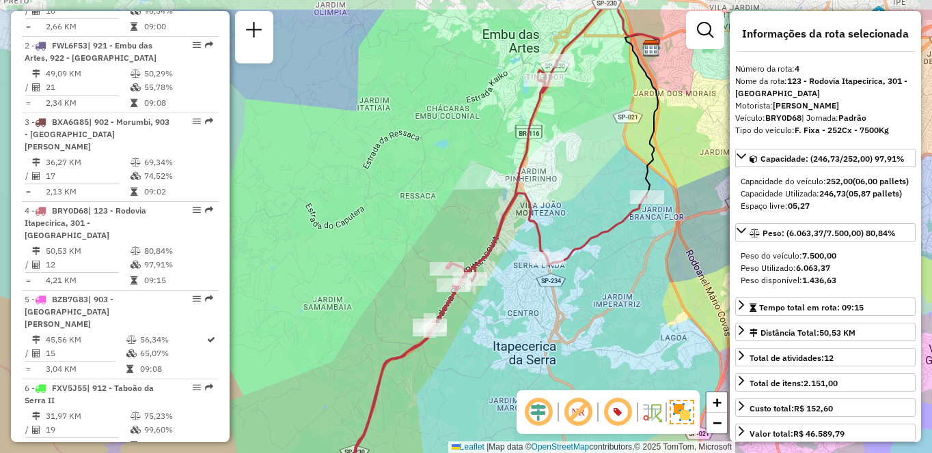
drag, startPoint x: 398, startPoint y: 315, endPoint x: 473, endPoint y: 371, distance: 93.7
click at [473, 371] on div "Janela de atendimento Grade de atendimento Capacidade Transportadoras Veículos …" at bounding box center [466, 226] width 932 height 453
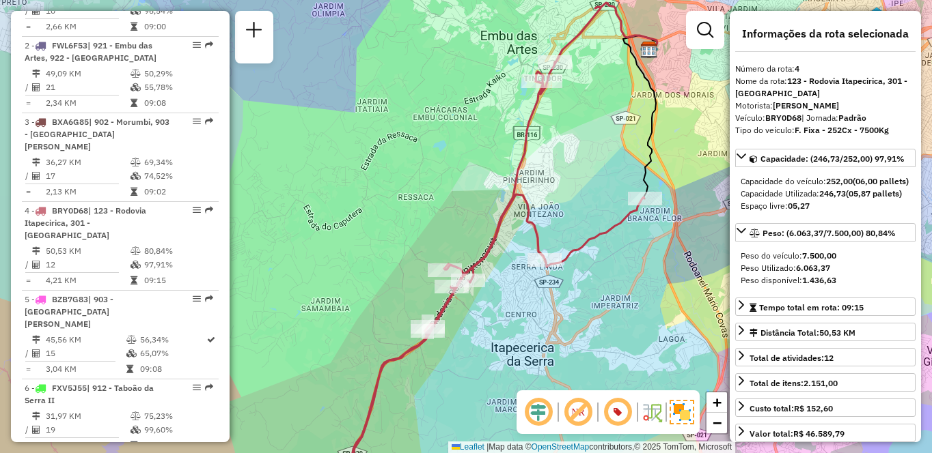
scroll to position [352, 0]
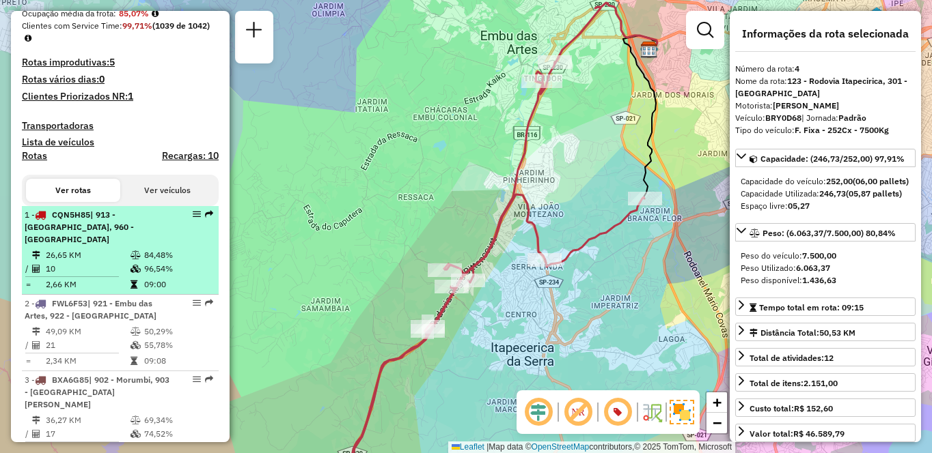
click at [113, 244] on span "| 913 - Campo Limpo, 960 - Vila das Belezas" at bounding box center [79, 227] width 109 height 35
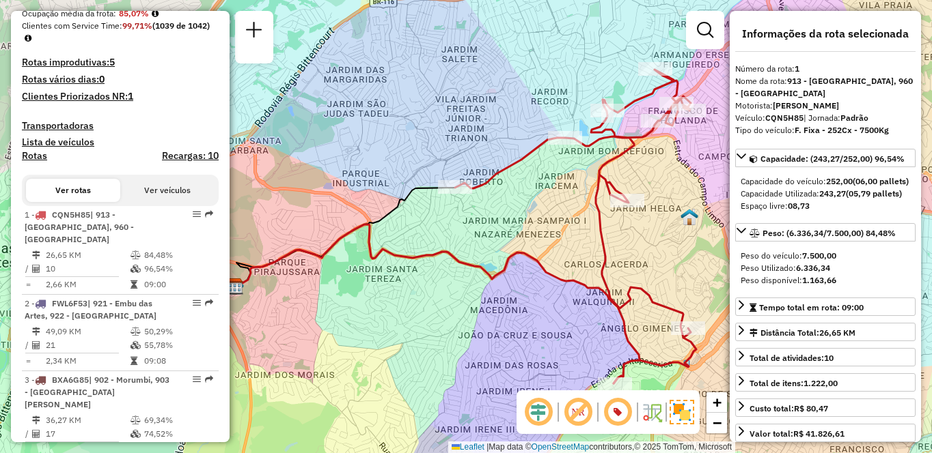
scroll to position [1142, 0]
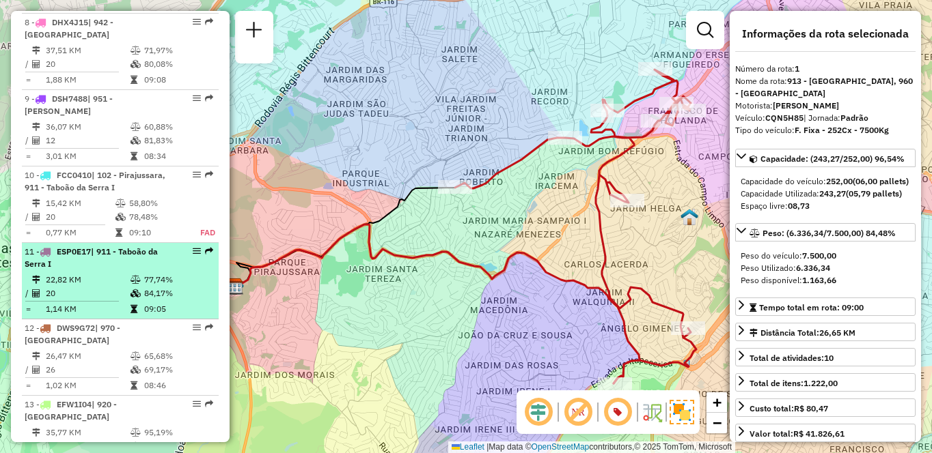
click at [182, 246] on div "11 - ESP0E17 | 911 - Taboão da Serra I" at bounding box center [120, 258] width 191 height 25
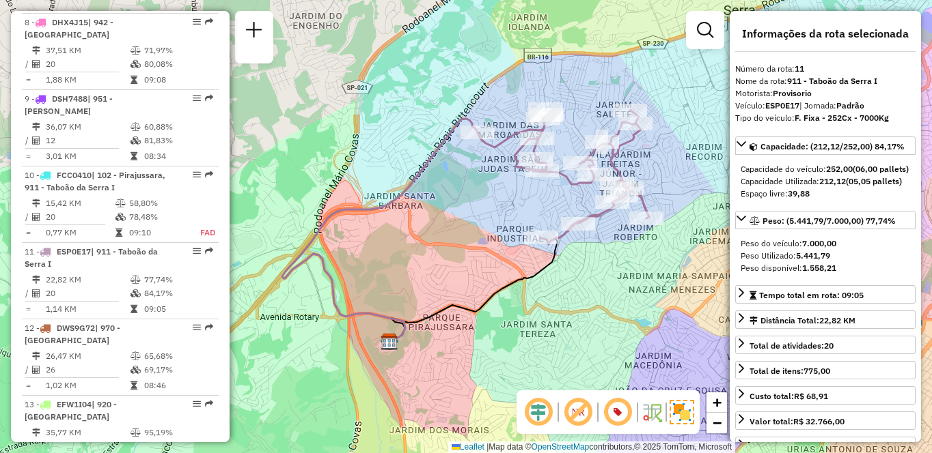
scroll to position [2568, 0]
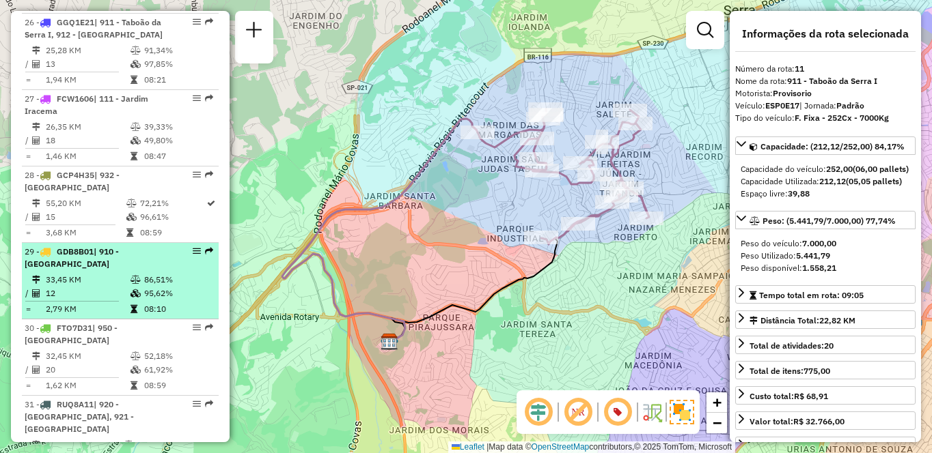
click at [148, 246] on div "29 - GDB8B01 | 910 - Parque Ipê" at bounding box center [97, 258] width 145 height 25
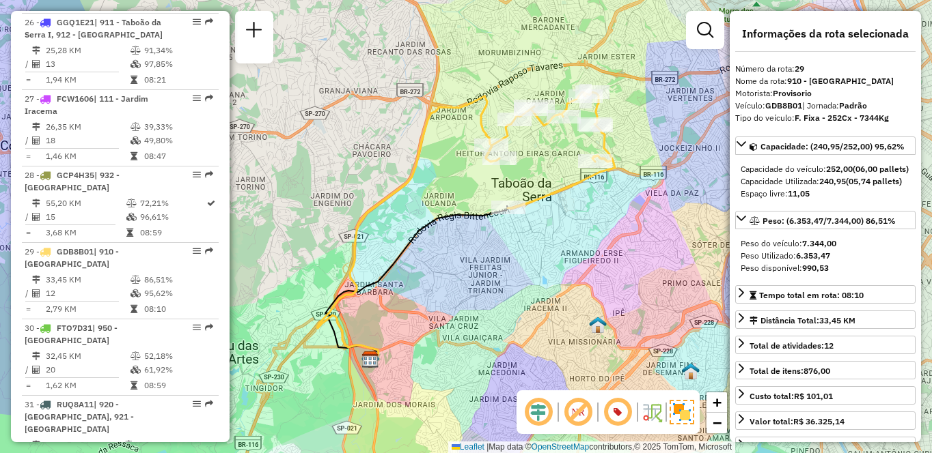
scroll to position [2339, 0]
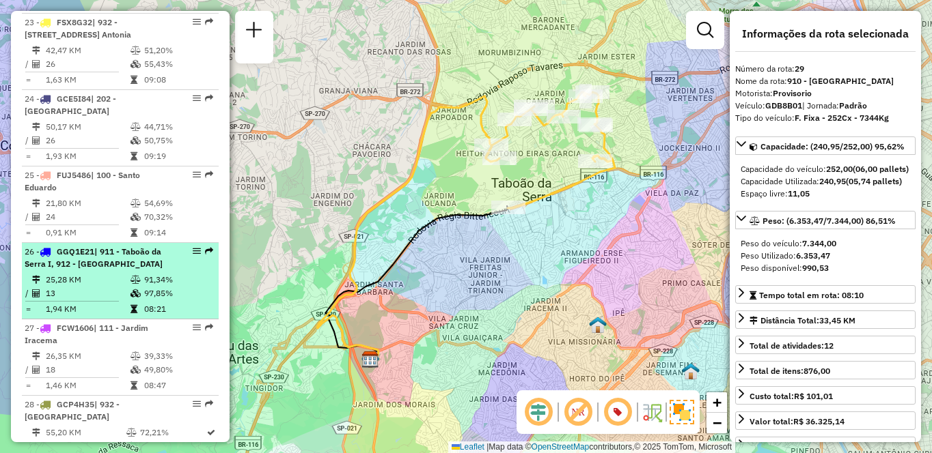
click at [160, 246] on div "26 - GGQ1E21 | 911 - Taboão da Serra I, 912 - Taboão da Serra II" at bounding box center [97, 258] width 145 height 25
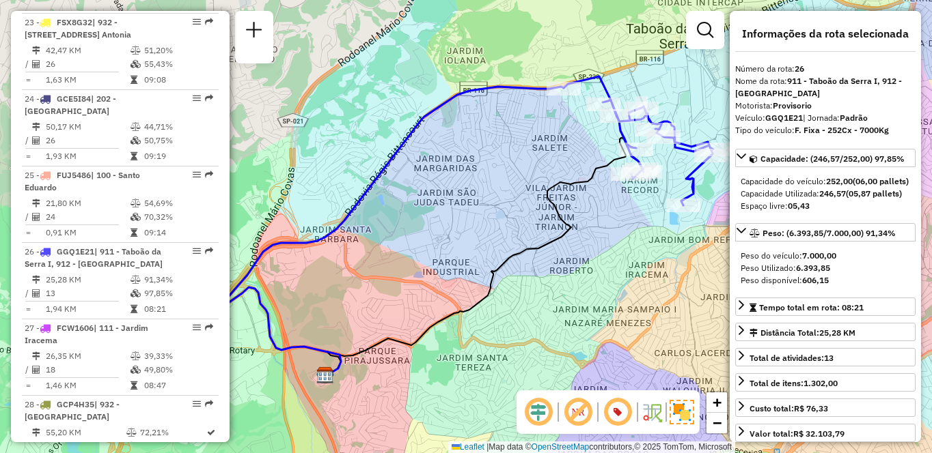
scroll to position [989, 0]
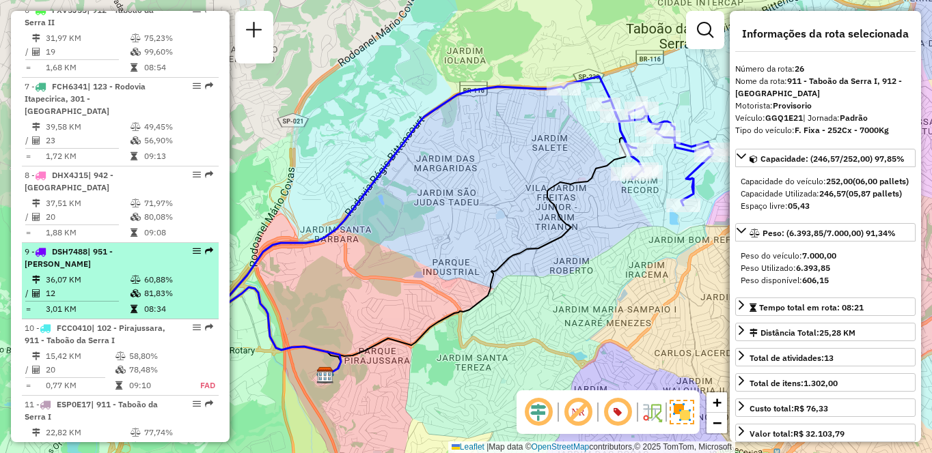
click at [64, 273] on td "36,07 KM" at bounding box center [87, 280] width 85 height 14
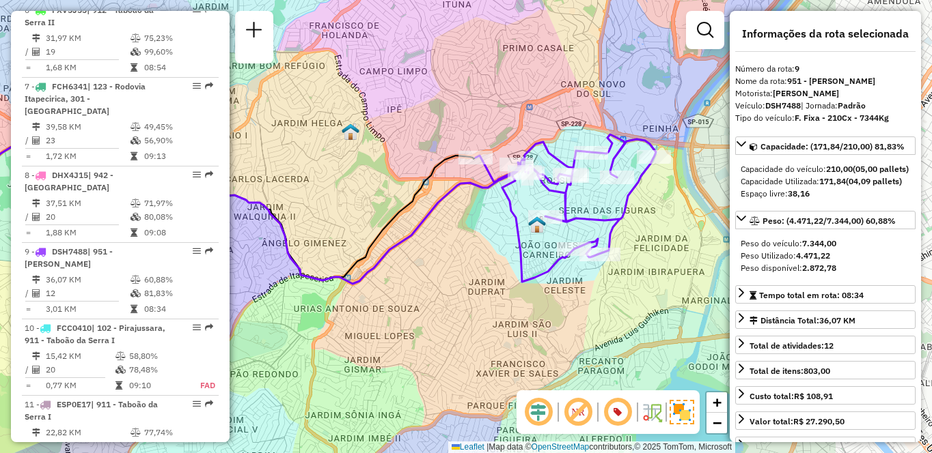
drag, startPoint x: 556, startPoint y: 278, endPoint x: 356, endPoint y: 262, distance: 200.8
click at [356, 262] on icon at bounding box center [186, 208] width 578 height 143
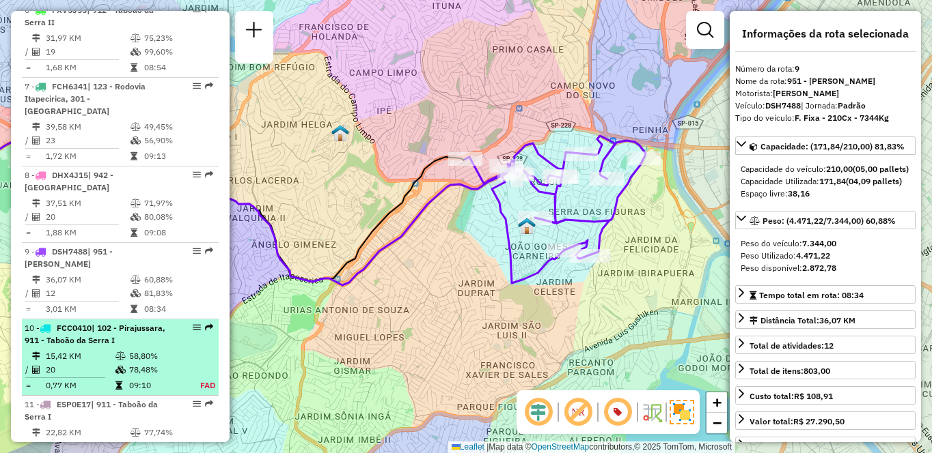
click at [135, 323] on span "| 102 - Pirajussara, 911 - Taboão da Serra I" at bounding box center [95, 334] width 141 height 23
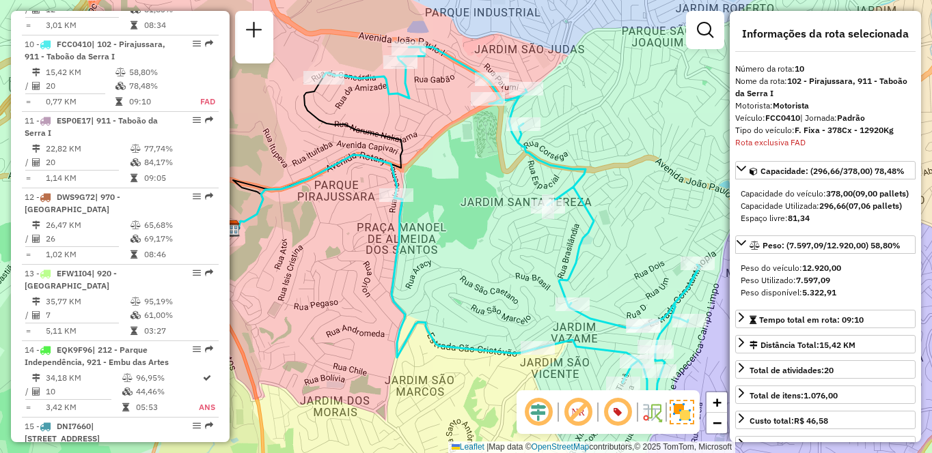
scroll to position [2415, 0]
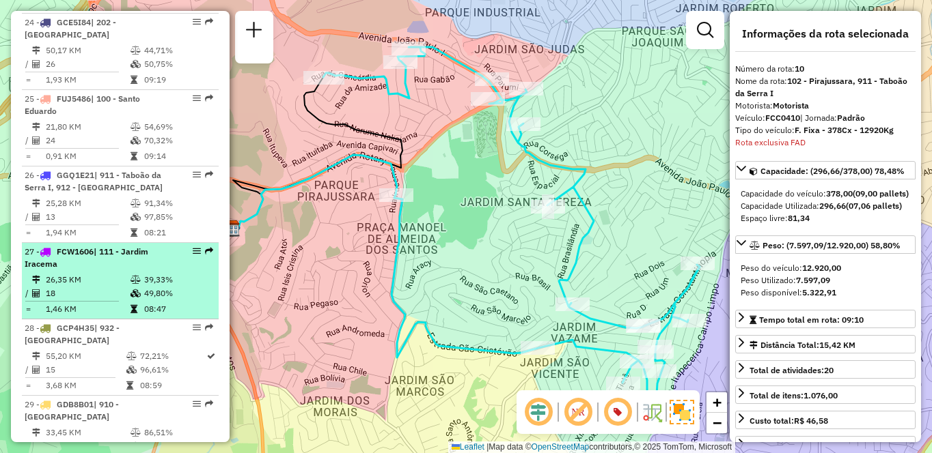
click at [115, 273] on td "26,35 KM" at bounding box center [87, 280] width 85 height 14
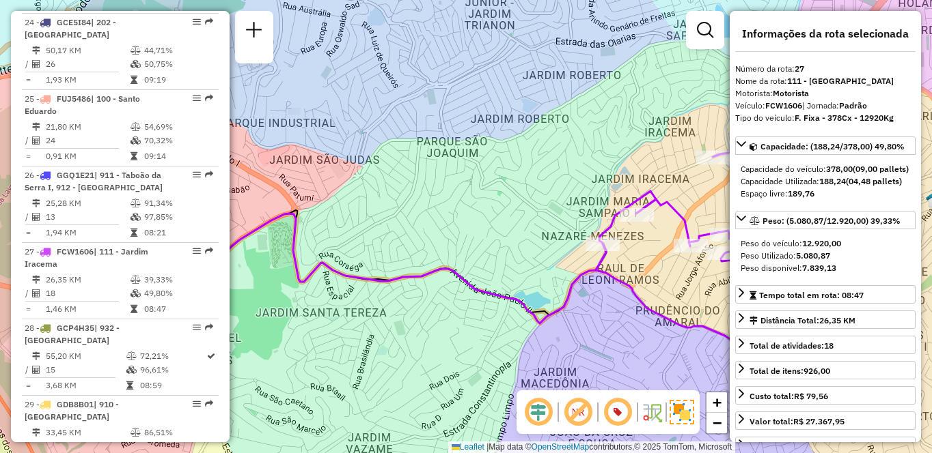
scroll to position [671, 0]
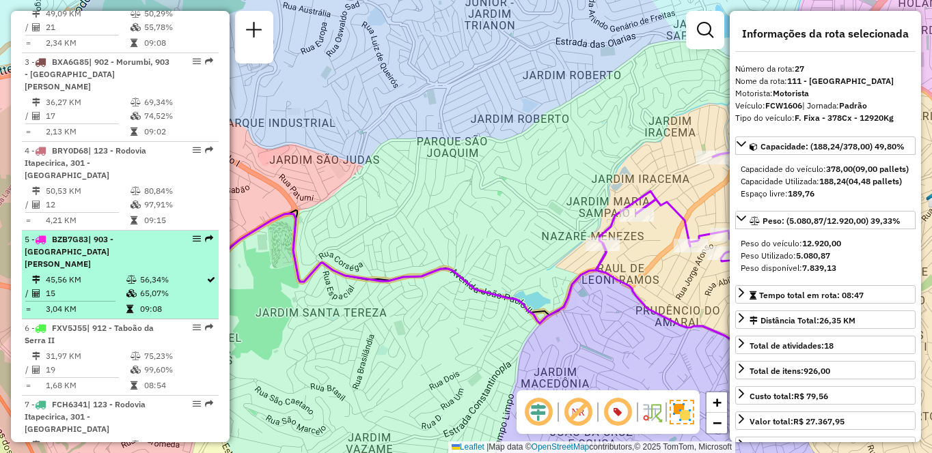
click at [95, 287] on td "15" at bounding box center [85, 294] width 81 height 14
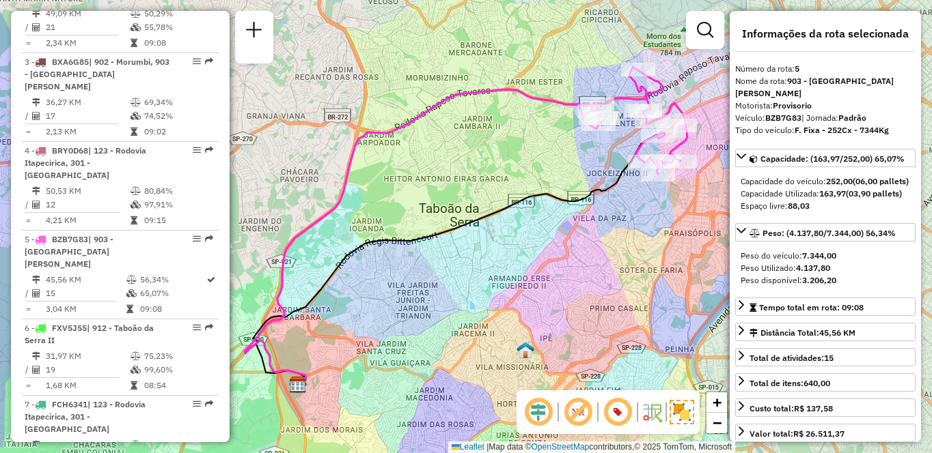
scroll to position [1855, 0]
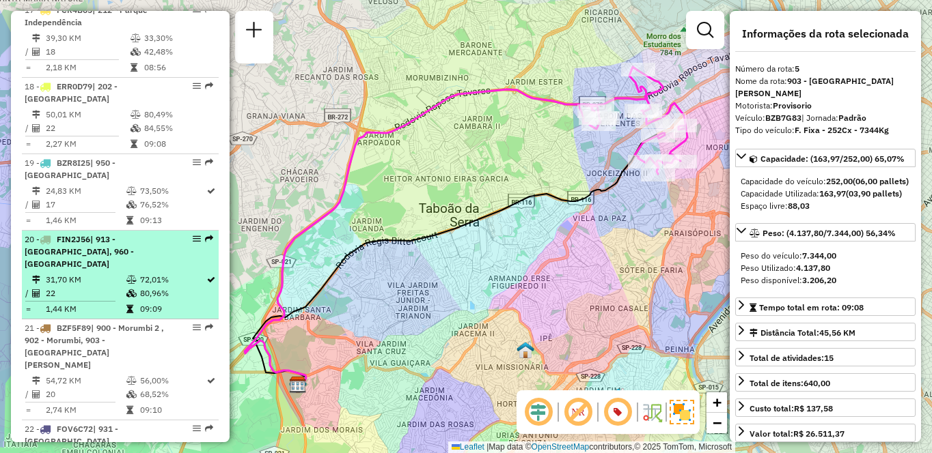
click at [129, 276] on icon at bounding box center [131, 280] width 10 height 8
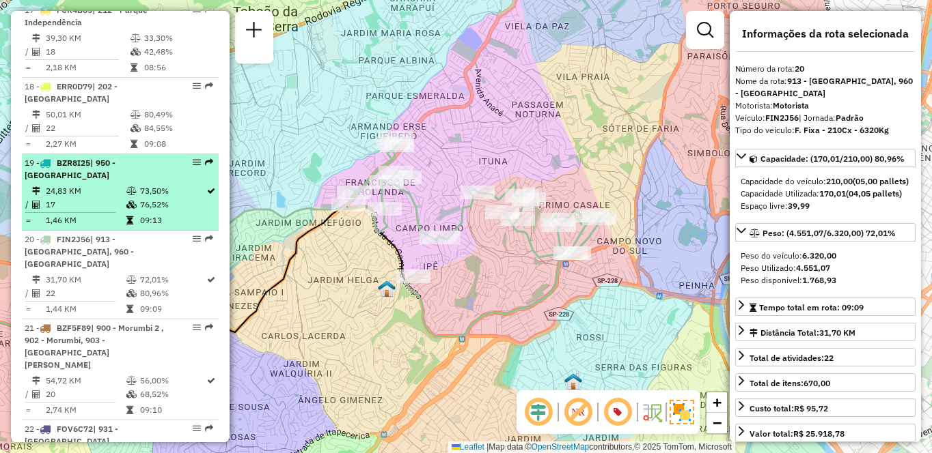
drag, startPoint x: 408, startPoint y: 156, endPoint x: 206, endPoint y: 179, distance: 202.7
click at [206, 179] on hb-router-mapa "Informações da Sessão 1260122 - 05/09/2025 Criação: 04/09/2025 21:10 Depósito: …" at bounding box center [466, 226] width 932 height 453
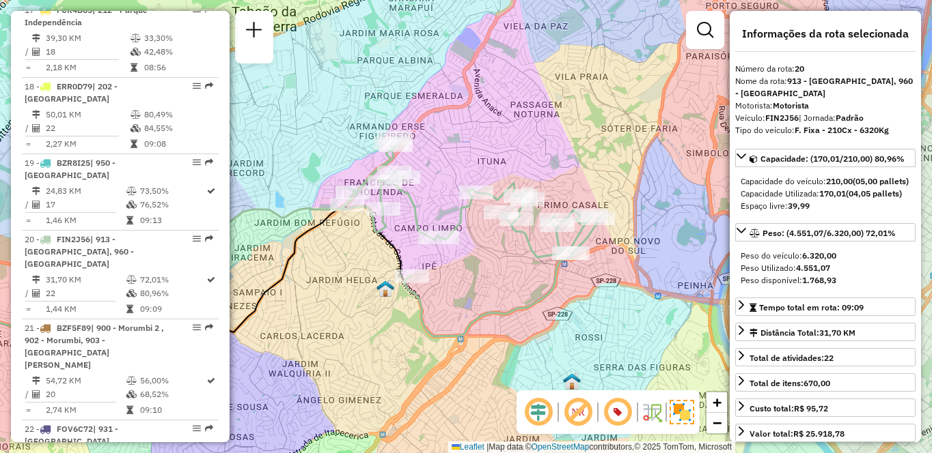
scroll to position [582, 0]
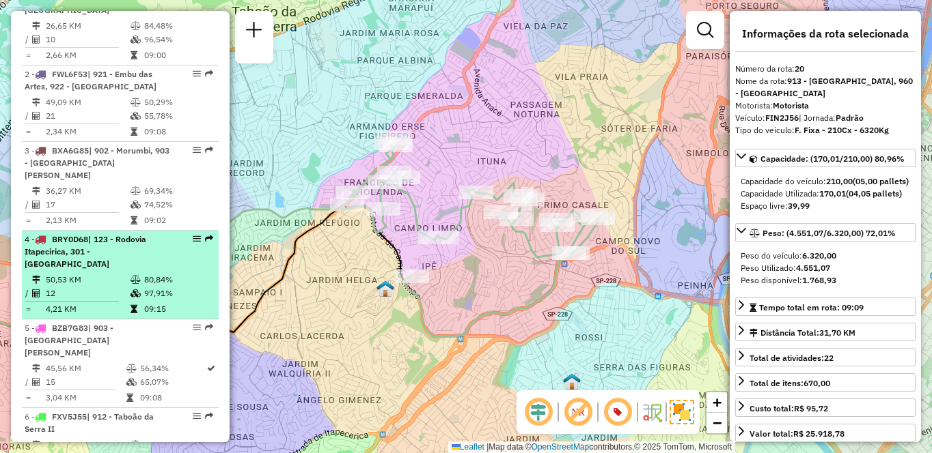
click at [151, 273] on td "80,84%" at bounding box center [177, 280] width 69 height 14
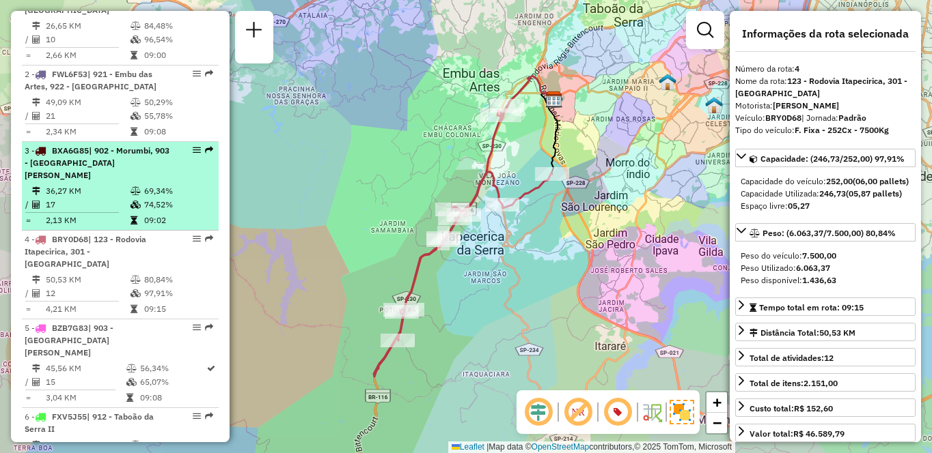
click at [97, 198] on td "17" at bounding box center [87, 205] width 85 height 14
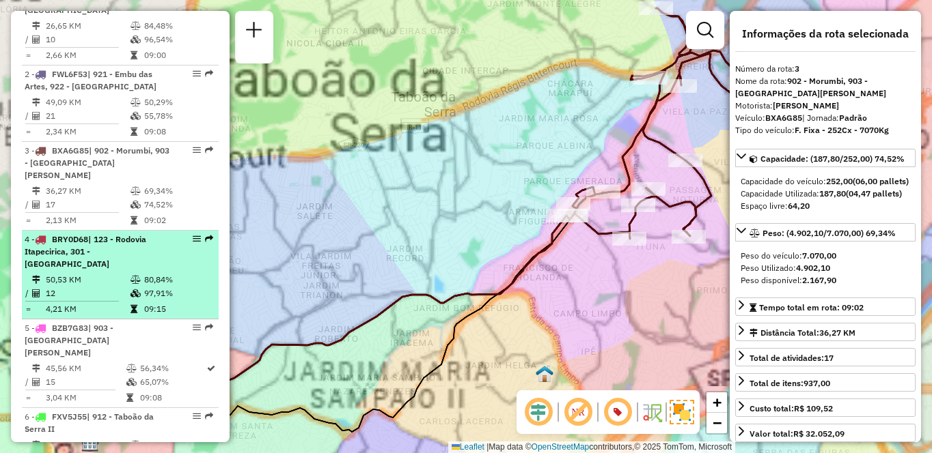
click at [103, 273] on td "50,53 KM" at bounding box center [87, 280] width 85 height 14
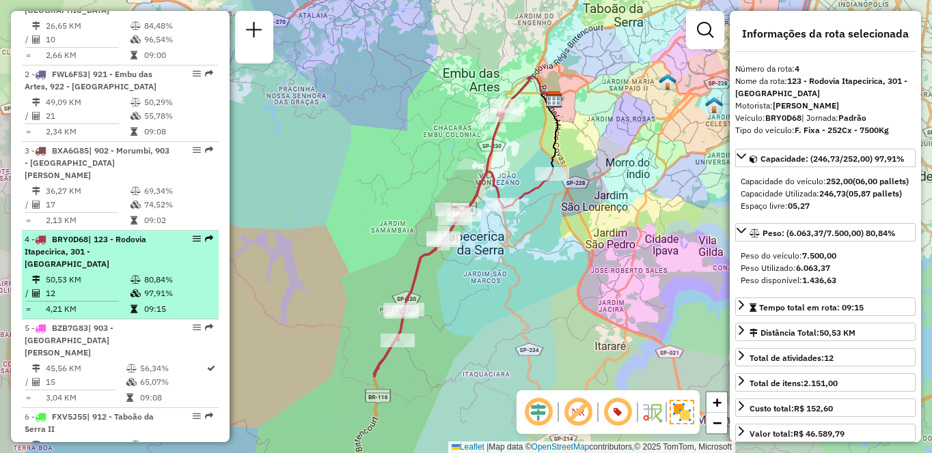
click at [57, 289] on table "50,53 KM 80,84% / 12 97,91% = 4,21 KM 09:15" at bounding box center [120, 294] width 191 height 43
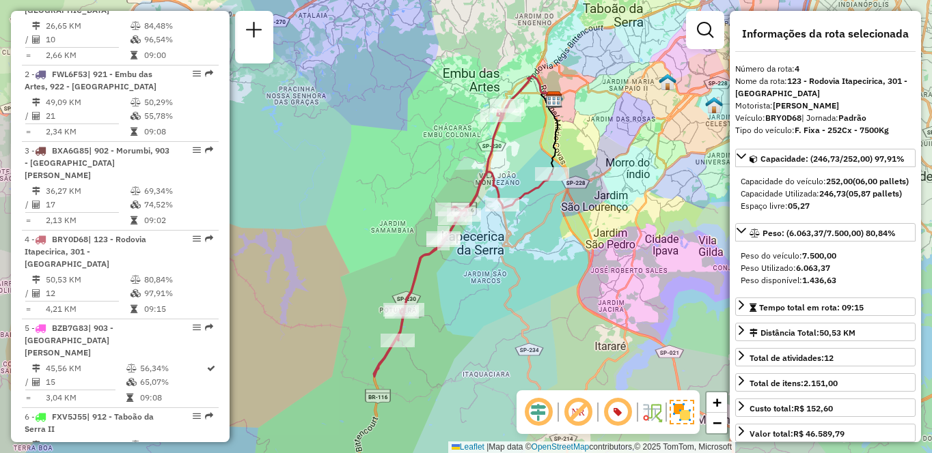
scroll to position [352, 0]
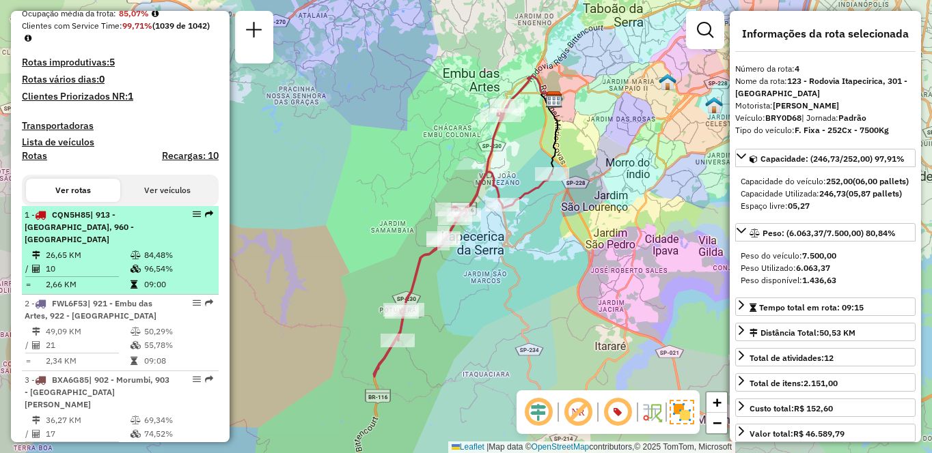
click at [150, 263] on td "96,54%" at bounding box center [177, 269] width 69 height 14
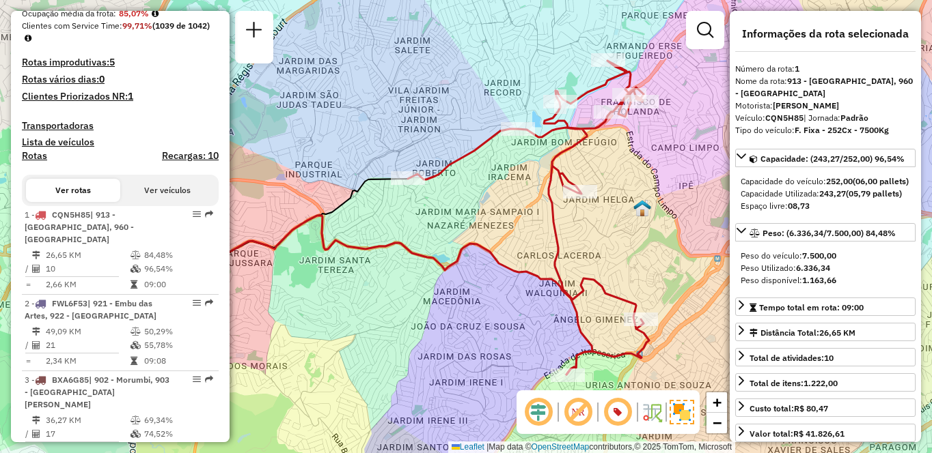
drag, startPoint x: 510, startPoint y: 234, endPoint x: 464, endPoint y: 226, distance: 46.5
click at [464, 226] on div "Janela de atendimento Grade de atendimento Capacidade Transportadoras Veículos …" at bounding box center [466, 226] width 932 height 453
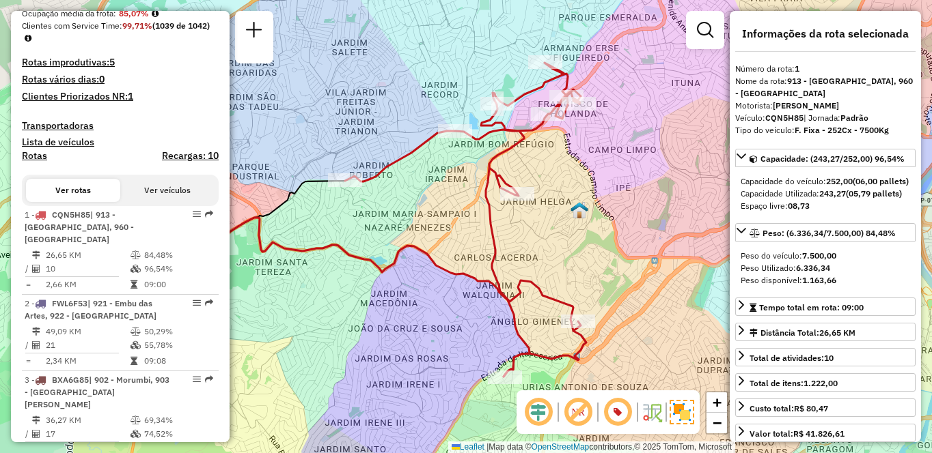
drag, startPoint x: 440, startPoint y: 222, endPoint x: 375, endPoint y: 224, distance: 64.9
click at [375, 224] on div "Janela de atendimento Grade de atendimento Capacidade Transportadoras Veículos …" at bounding box center [466, 226] width 932 height 453
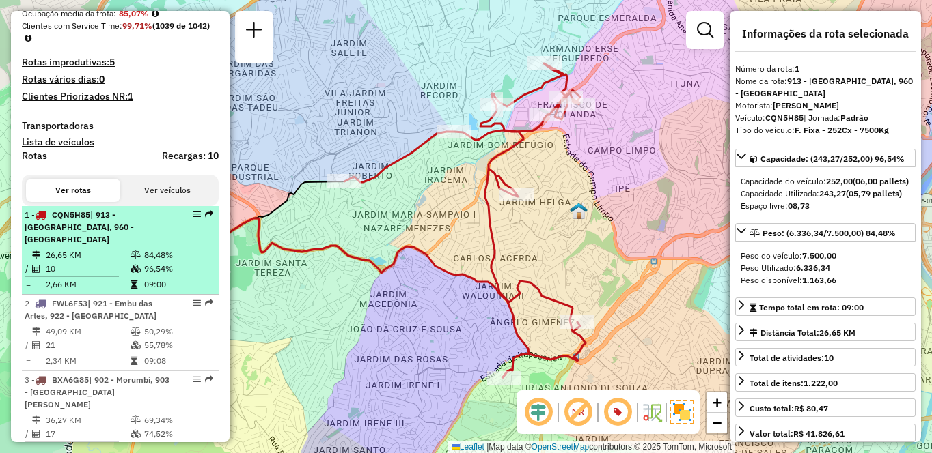
click at [109, 234] on span "| 913 - Campo Limpo, 960 - Vila das Belezas" at bounding box center [79, 227] width 109 height 35
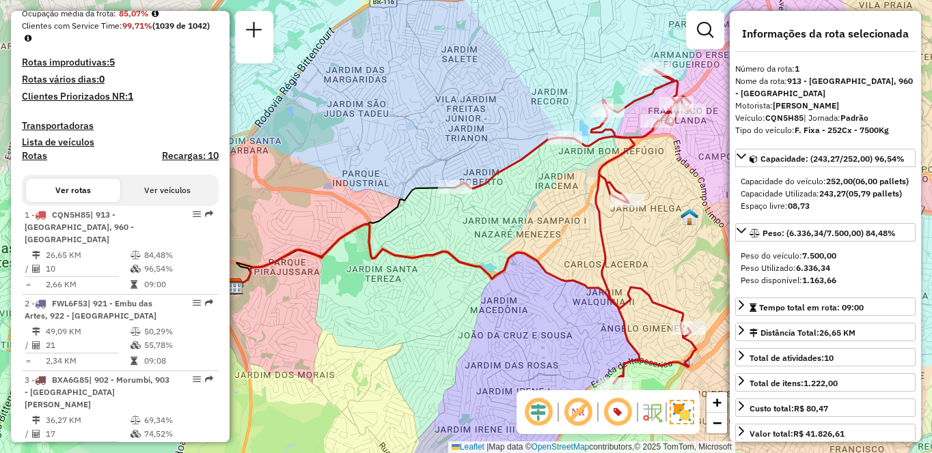
scroll to position [582, 0]
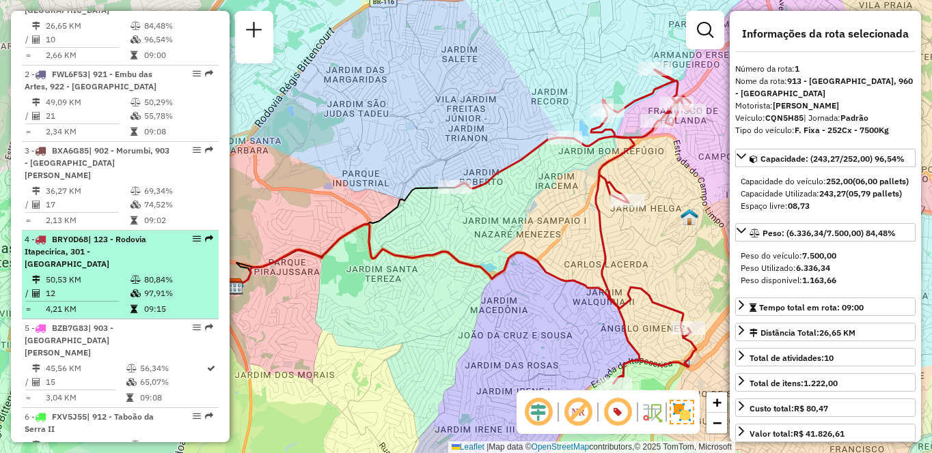
click at [159, 254] on div "4 - BRY0D68 | 123 - Rodovia Itapecirica, 301 - Itapecirica da Serra" at bounding box center [97, 252] width 145 height 37
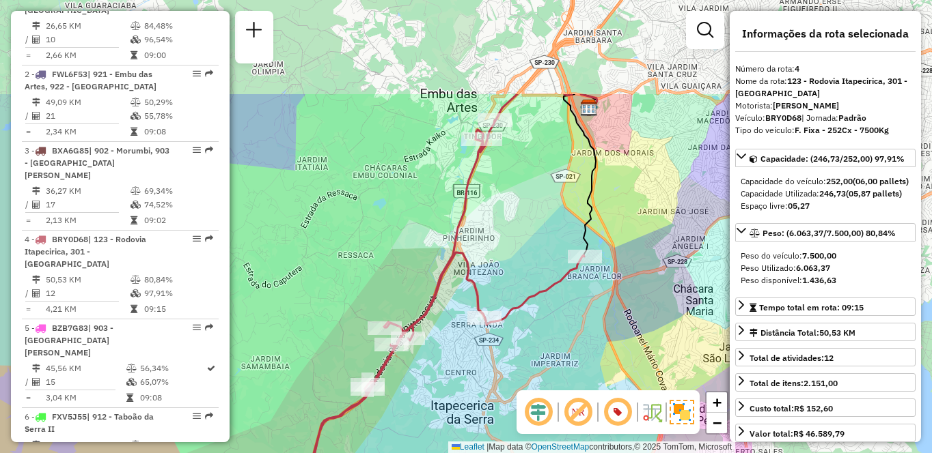
drag, startPoint x: 499, startPoint y: 176, endPoint x: 270, endPoint y: 296, distance: 258.5
click at [226, 315] on hb-router-mapa "Informações da Sessão 1260122 - 05/09/2025 Criação: 04/09/2025 21:10 Depósito: …" at bounding box center [466, 226] width 932 height 453
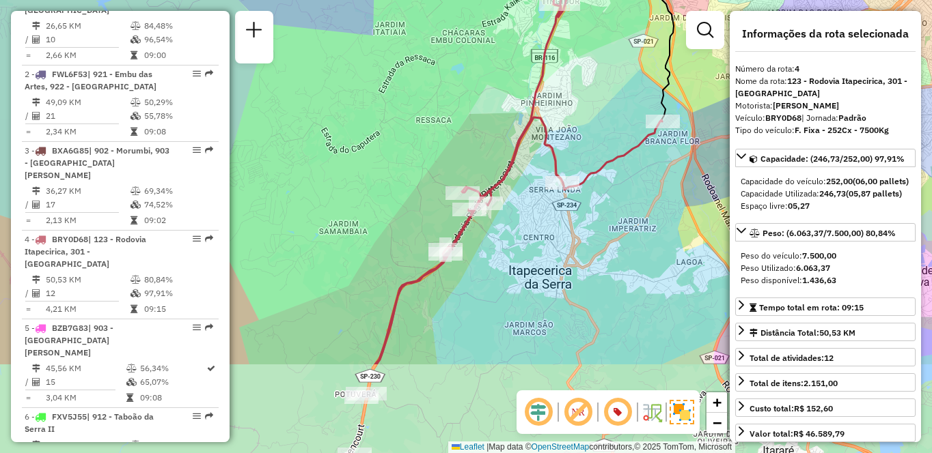
drag, startPoint x: 332, startPoint y: 294, endPoint x: 397, endPoint y: 186, distance: 126.3
click at [412, 152] on div "Janela de atendimento Grade de atendimento Capacidade Transportadoras Veículos …" at bounding box center [466, 226] width 932 height 453
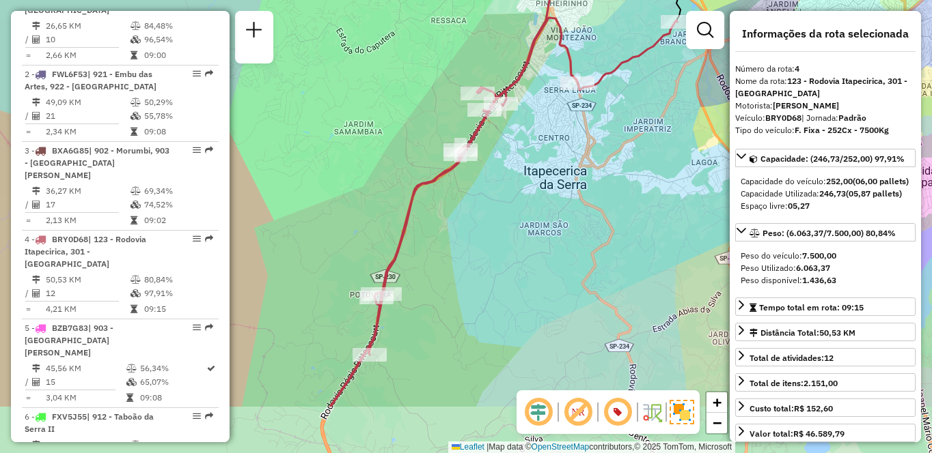
drag, startPoint x: 316, startPoint y: 393, endPoint x: 329, endPoint y: 309, distance: 85.0
click at [329, 309] on div "Janela de atendimento Grade de atendimento Capacidade Transportadoras Veículos …" at bounding box center [466, 226] width 932 height 453
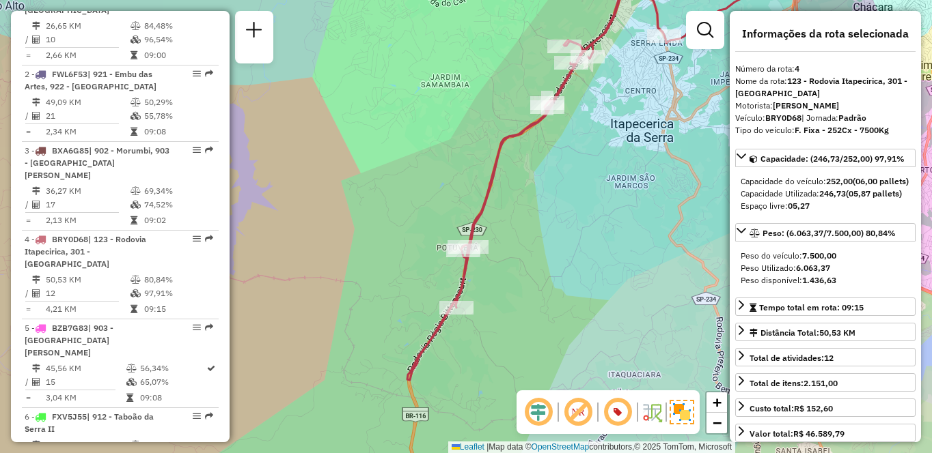
scroll to position [352, 0]
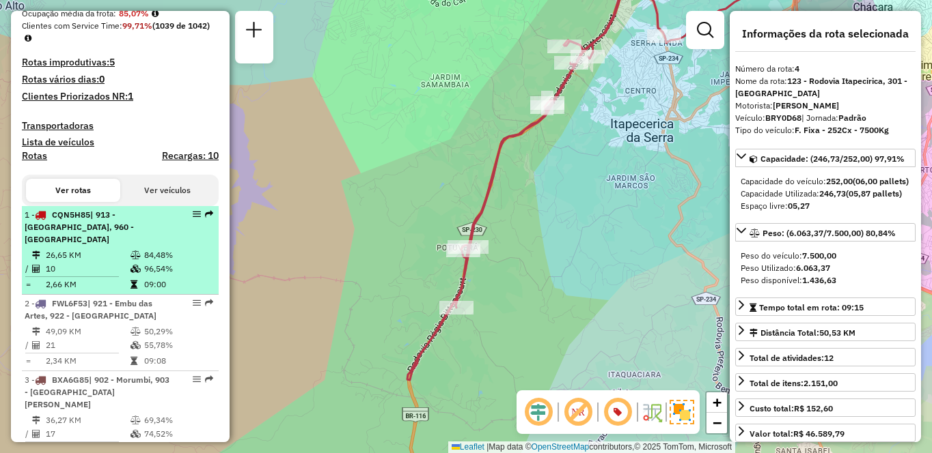
click at [66, 266] on td "10" at bounding box center [87, 269] width 85 height 14
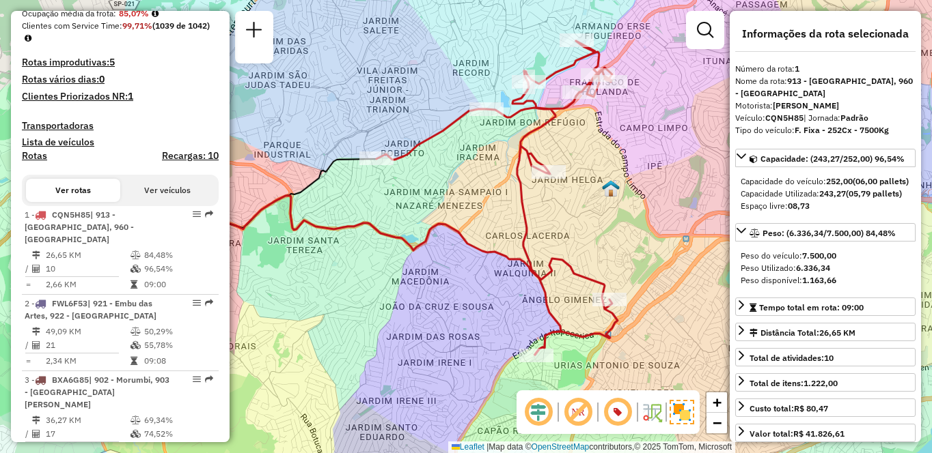
drag, startPoint x: 518, startPoint y: 257, endPoint x: 428, endPoint y: 223, distance: 96.4
click at [428, 223] on icon at bounding box center [359, 275] width 404 height 159
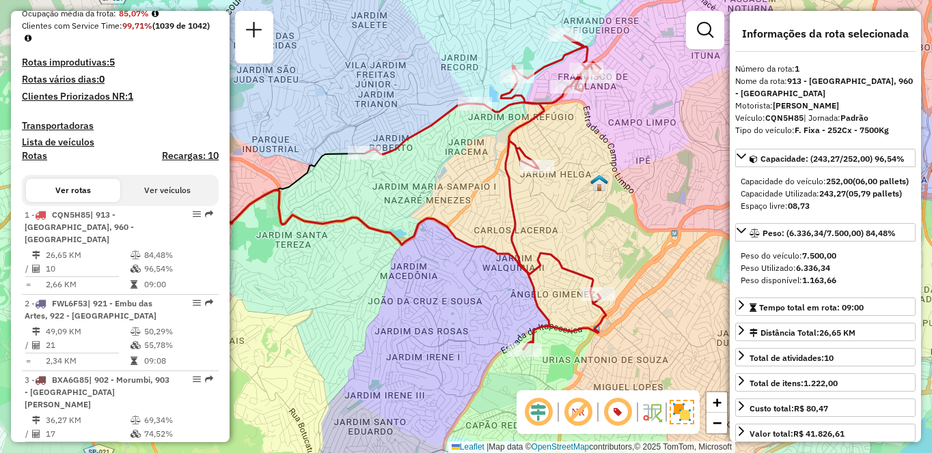
scroll to position [1471, 0]
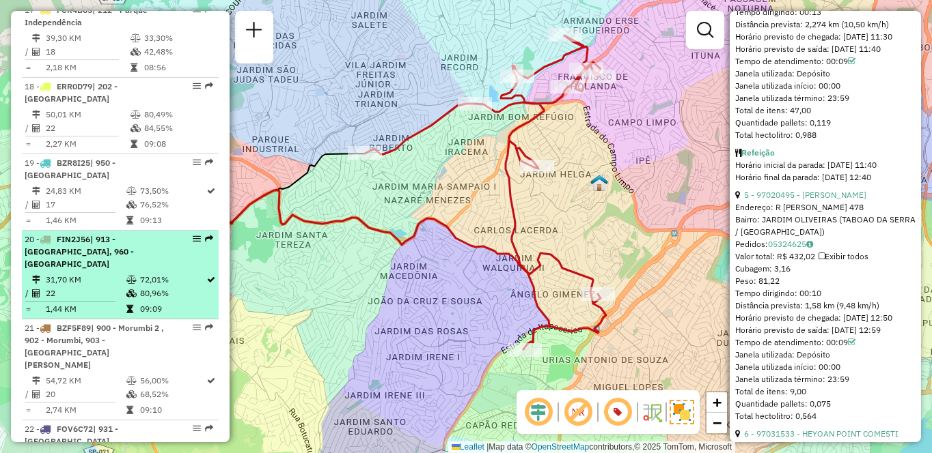
click at [128, 305] on icon at bounding box center [129, 309] width 7 height 8
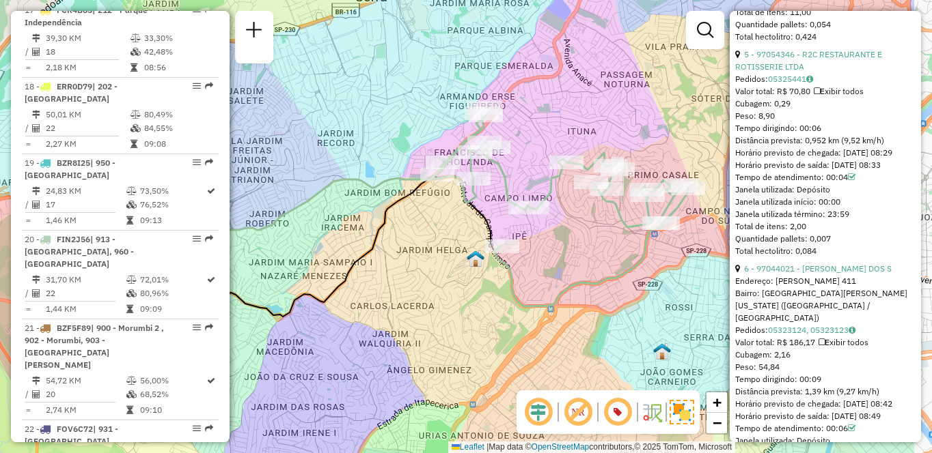
drag, startPoint x: 518, startPoint y: 307, endPoint x: 406, endPoint y: 299, distance: 111.6
click at [406, 299] on div "Janela de atendimento Grade de atendimento Capacidade Transportadoras Veículos …" at bounding box center [466, 226] width 932 height 453
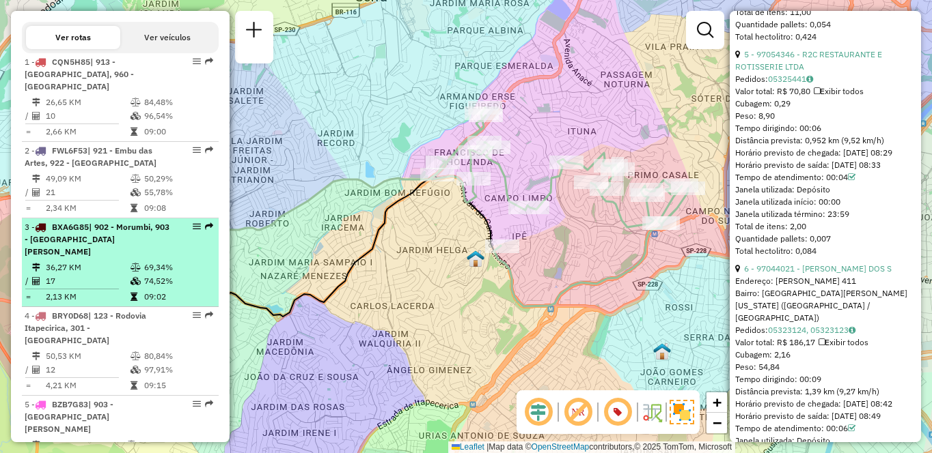
click at [55, 275] on td "17" at bounding box center [87, 282] width 85 height 14
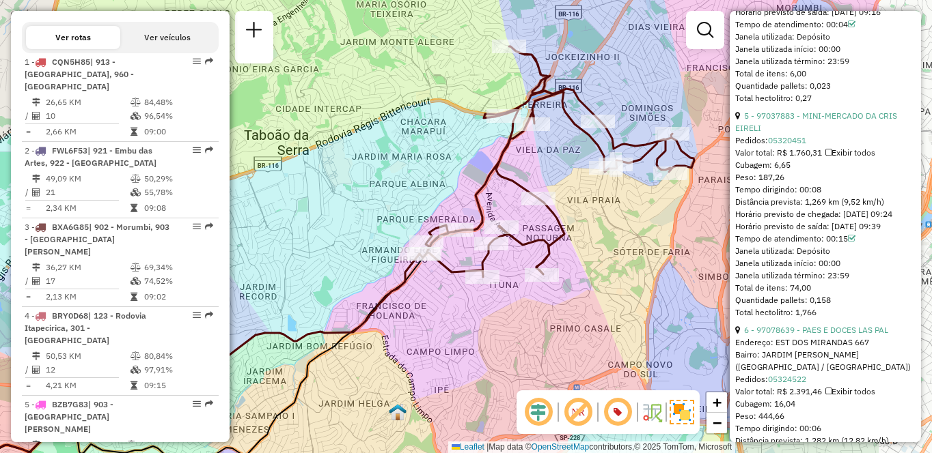
drag, startPoint x: 550, startPoint y: 297, endPoint x: 406, endPoint y: 334, distance: 148.8
click at [406, 334] on div "Janela de atendimento Grade de atendimento Capacidade Transportadoras Veículos …" at bounding box center [466, 226] width 932 height 453
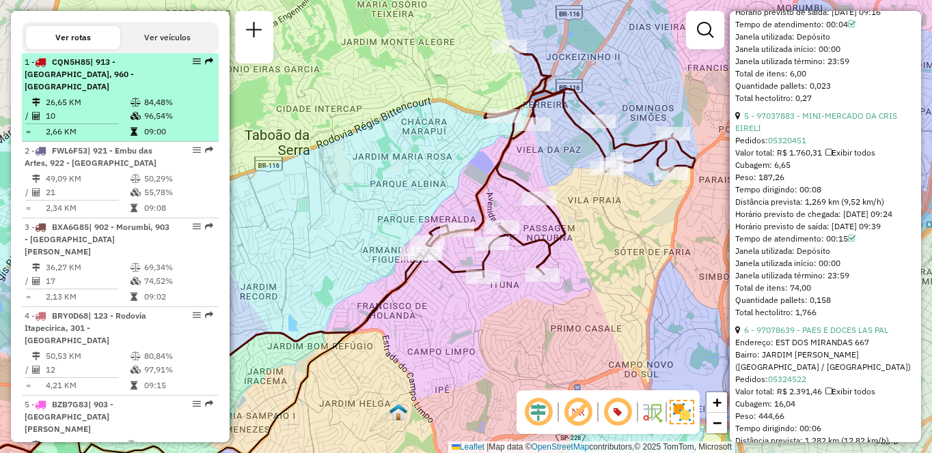
click at [196, 96] on td "84,48%" at bounding box center [177, 103] width 69 height 14
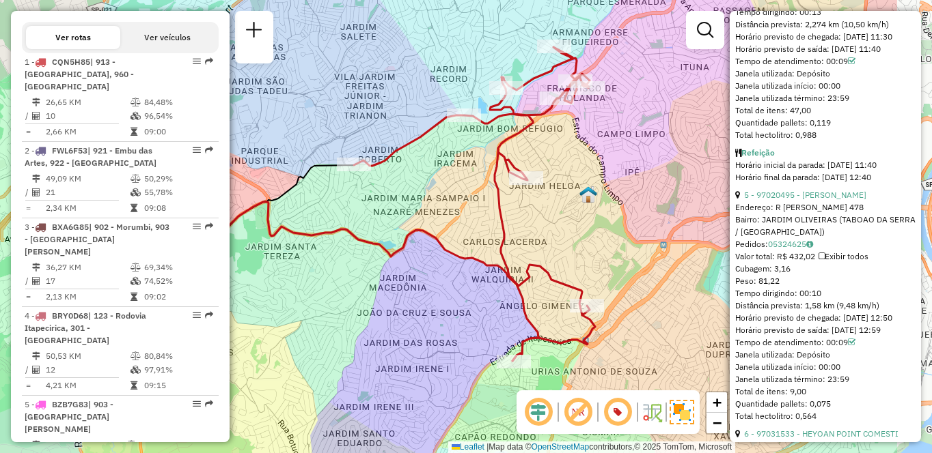
drag, startPoint x: 553, startPoint y: 206, endPoint x: 425, endPoint y: 234, distance: 130.6
click at [425, 234] on icon at bounding box center [337, 281] width 404 height 159
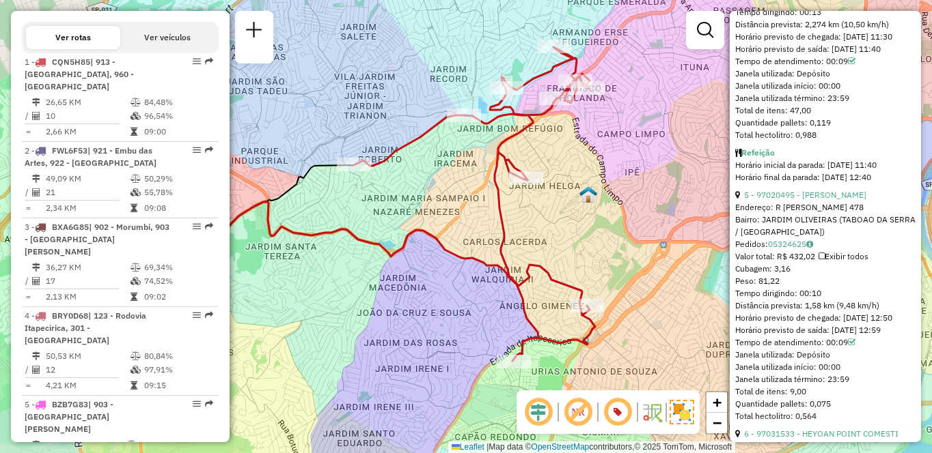
scroll to position [0, 0]
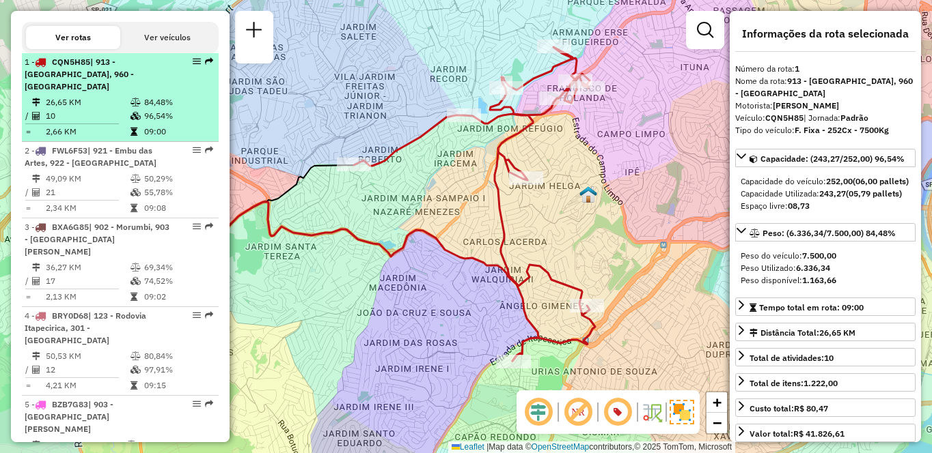
click at [112, 115] on td "10" at bounding box center [87, 116] width 85 height 14
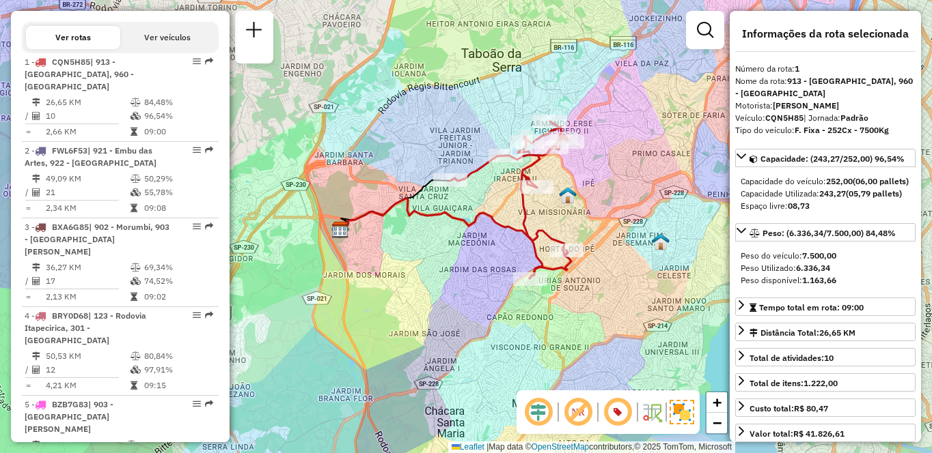
drag, startPoint x: 647, startPoint y: 232, endPoint x: 617, endPoint y: 208, distance: 38.0
click at [617, 208] on div "Janela de atendimento Grade de atendimento Capacidade Transportadoras Veículos …" at bounding box center [466, 226] width 932 height 453
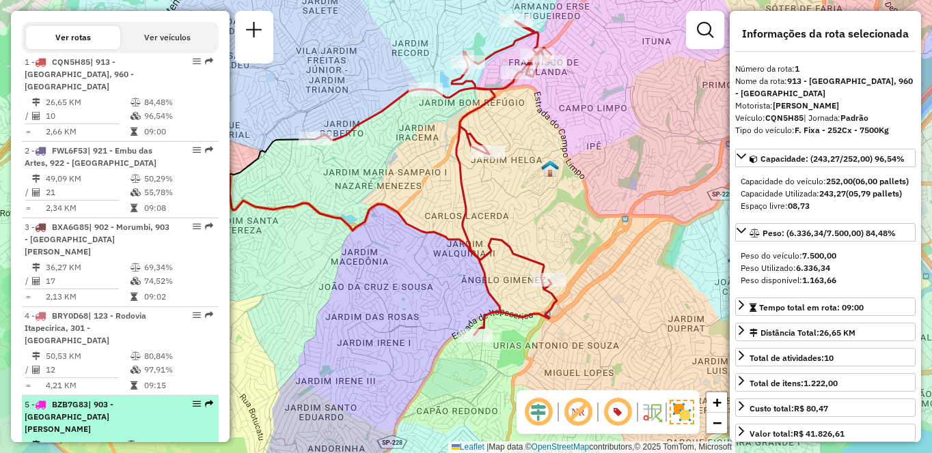
click at [72, 438] on td "45,56 KM" at bounding box center [85, 445] width 81 height 14
